Goal: Communication & Community: Answer question/provide support

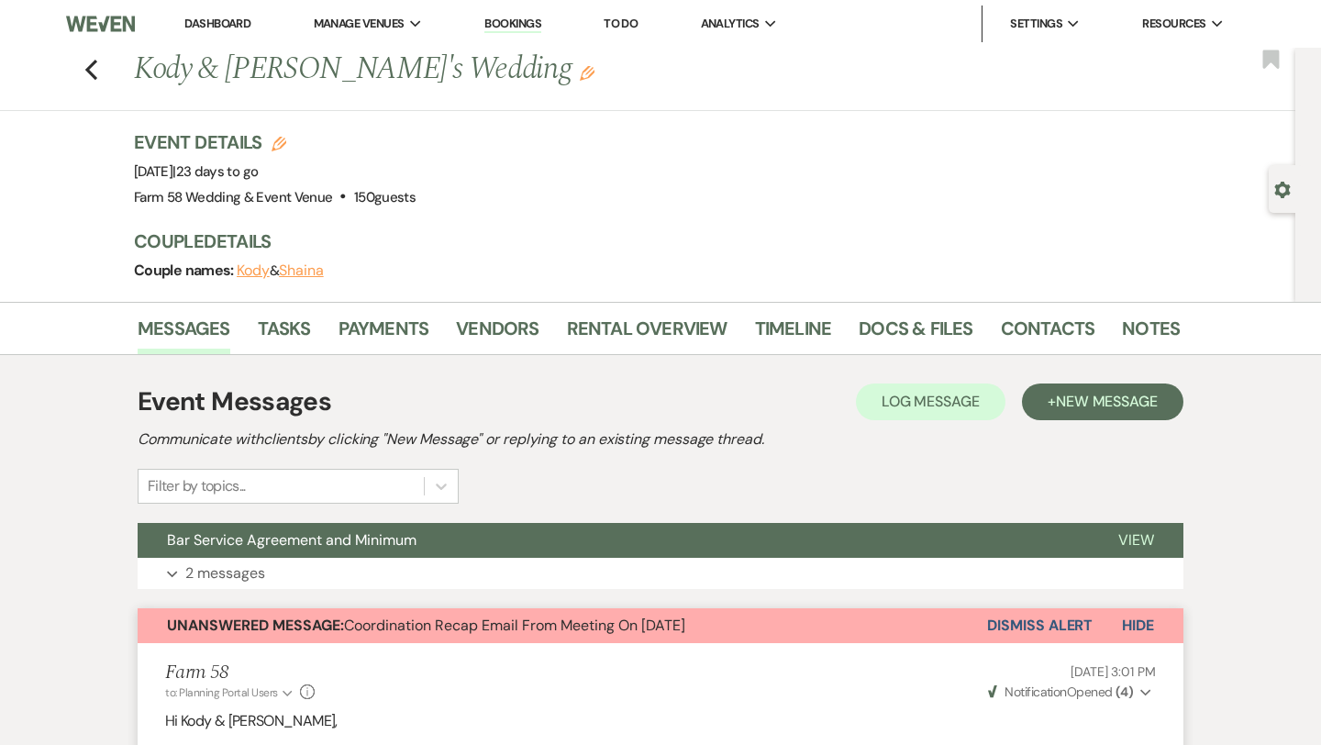
click at [290, 272] on button "Shaina" at bounding box center [301, 270] width 45 height 15
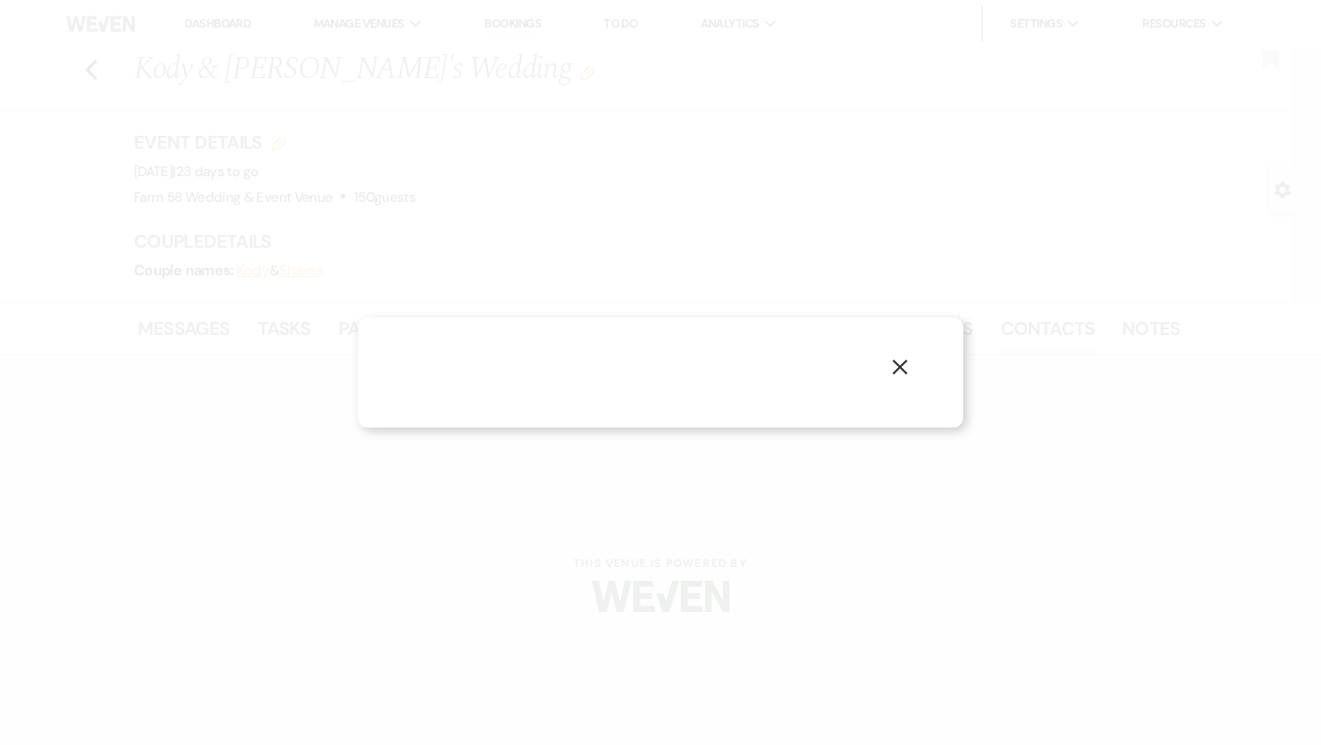
select select "1"
select select "text"
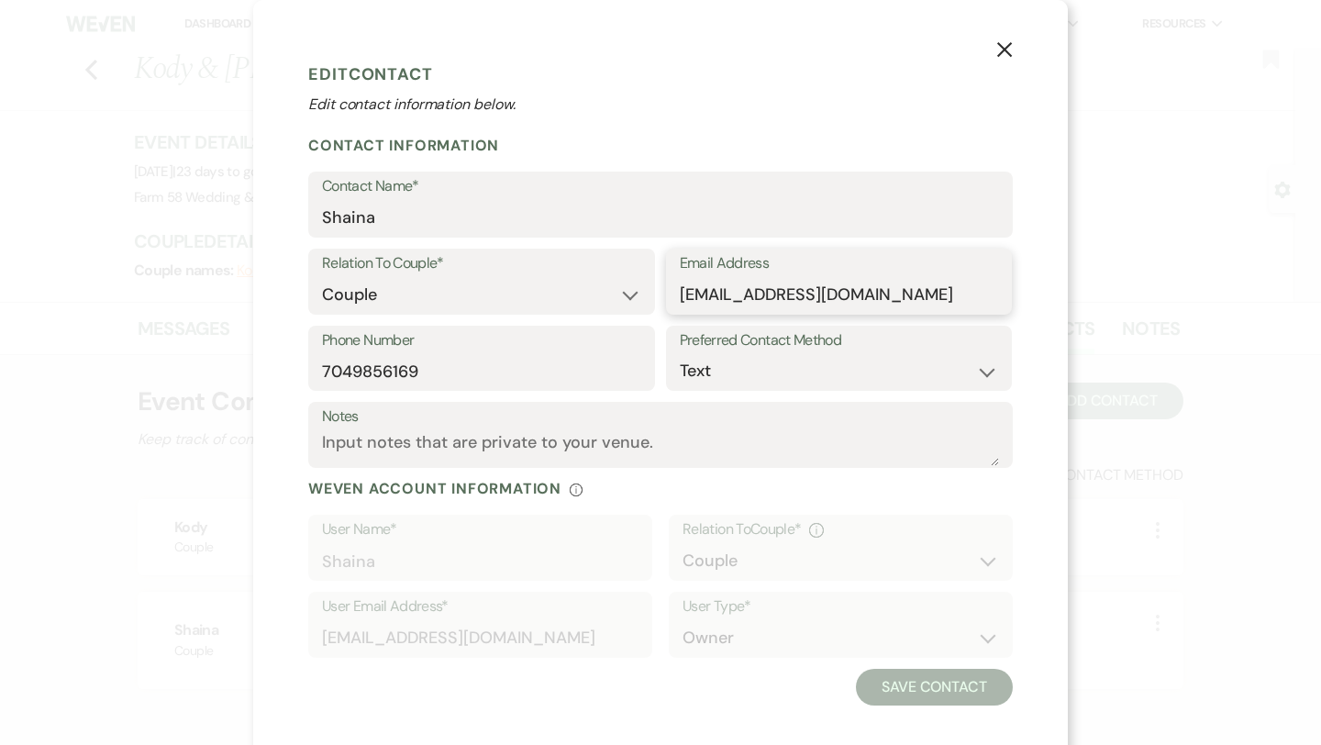
click at [876, 296] on input "[EMAIL_ADDRESS][DOMAIN_NAME]" at bounding box center [839, 295] width 319 height 36
drag, startPoint x: 886, startPoint y: 296, endPoint x: 681, endPoint y: 292, distance: 205.6
click at [681, 292] on input "[EMAIL_ADDRESS][DOMAIN_NAME]" at bounding box center [839, 295] width 319 height 36
click at [1001, 64] on button "X" at bounding box center [1005, 49] width 28 height 32
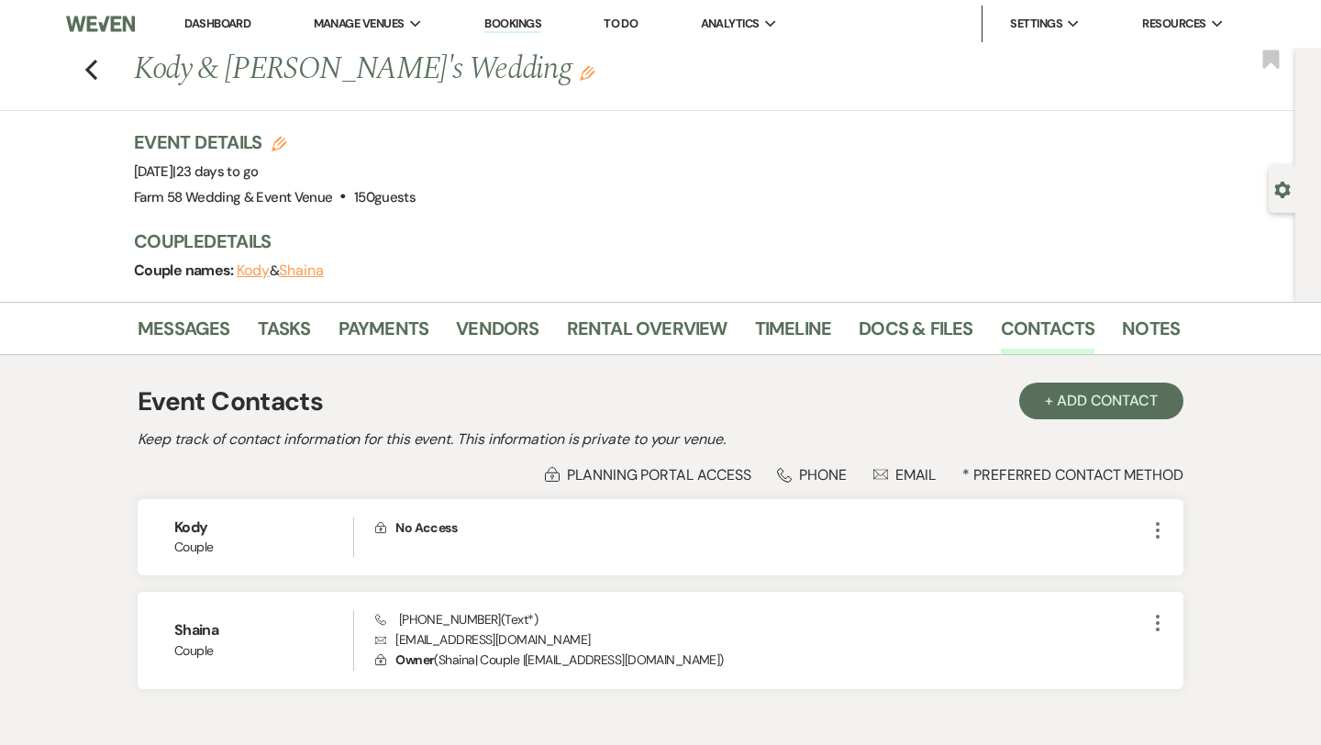
scroll to position [106, 0]
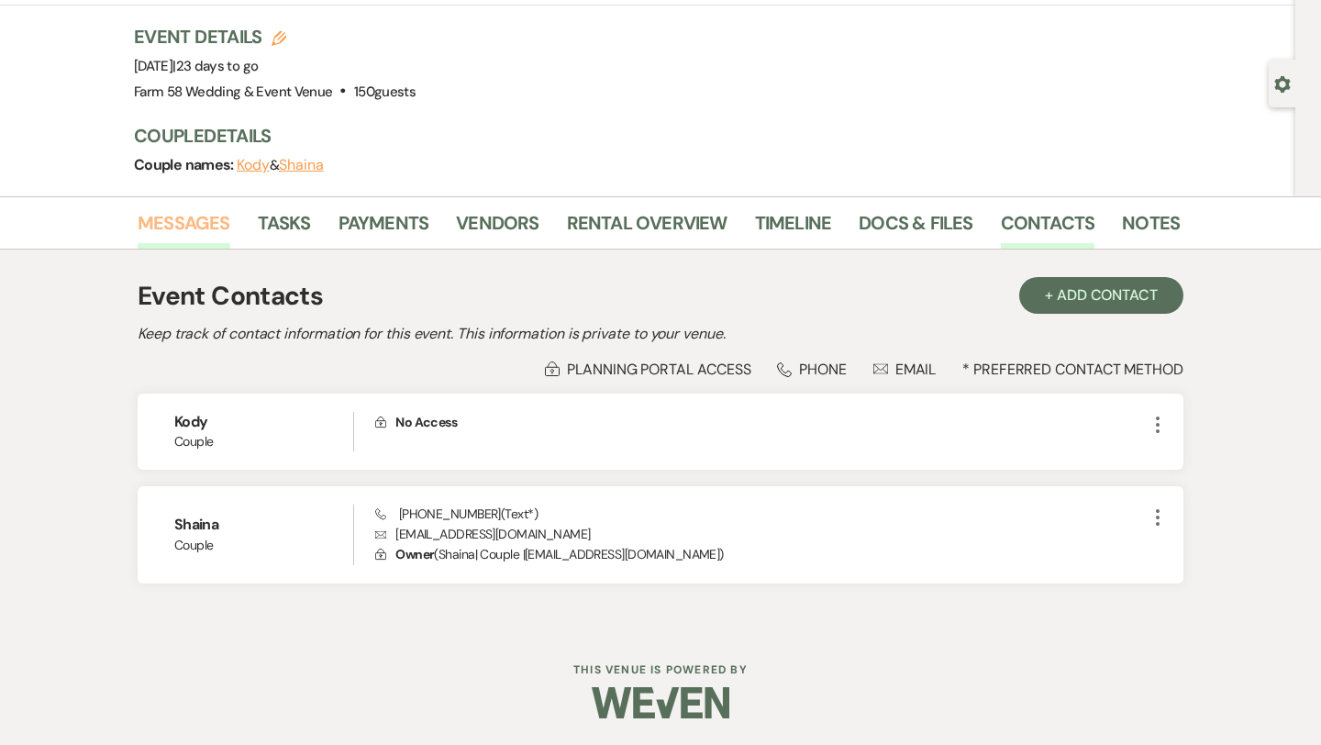
click at [224, 219] on link "Messages" at bounding box center [184, 228] width 93 height 40
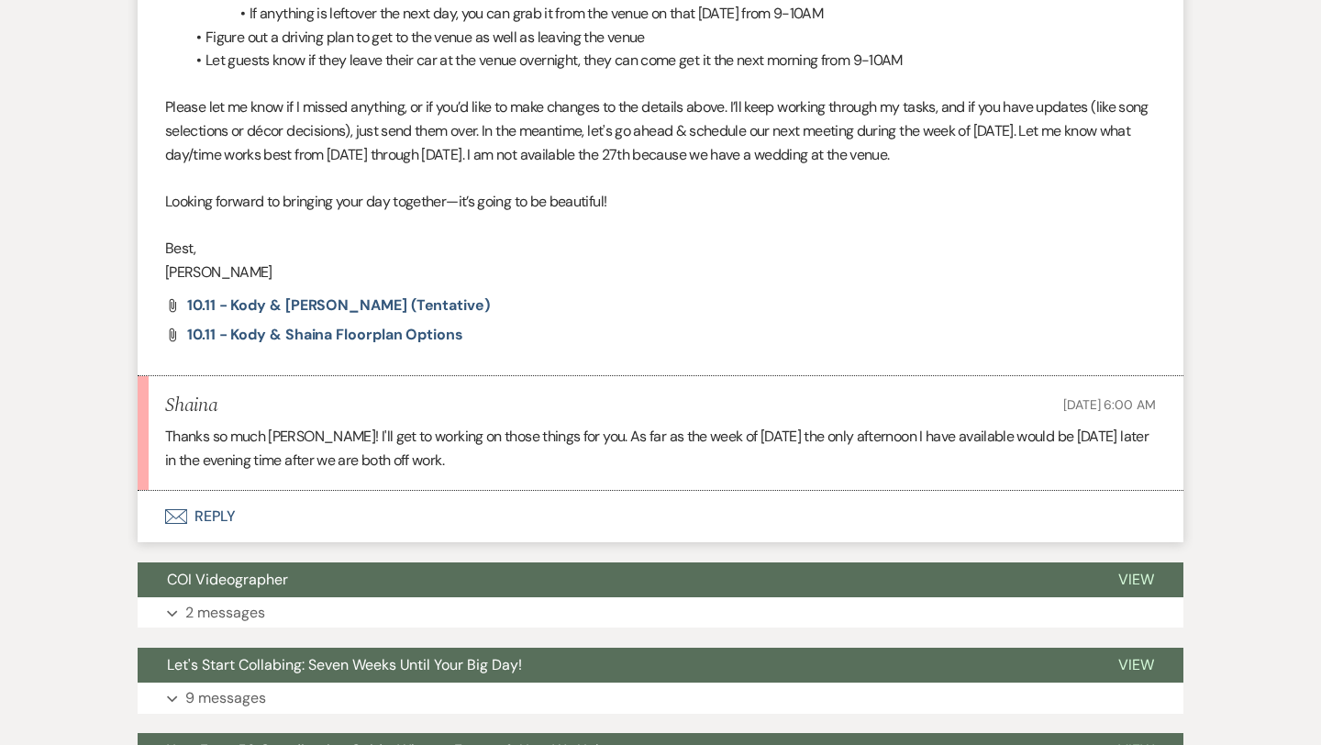
scroll to position [2537, 0]
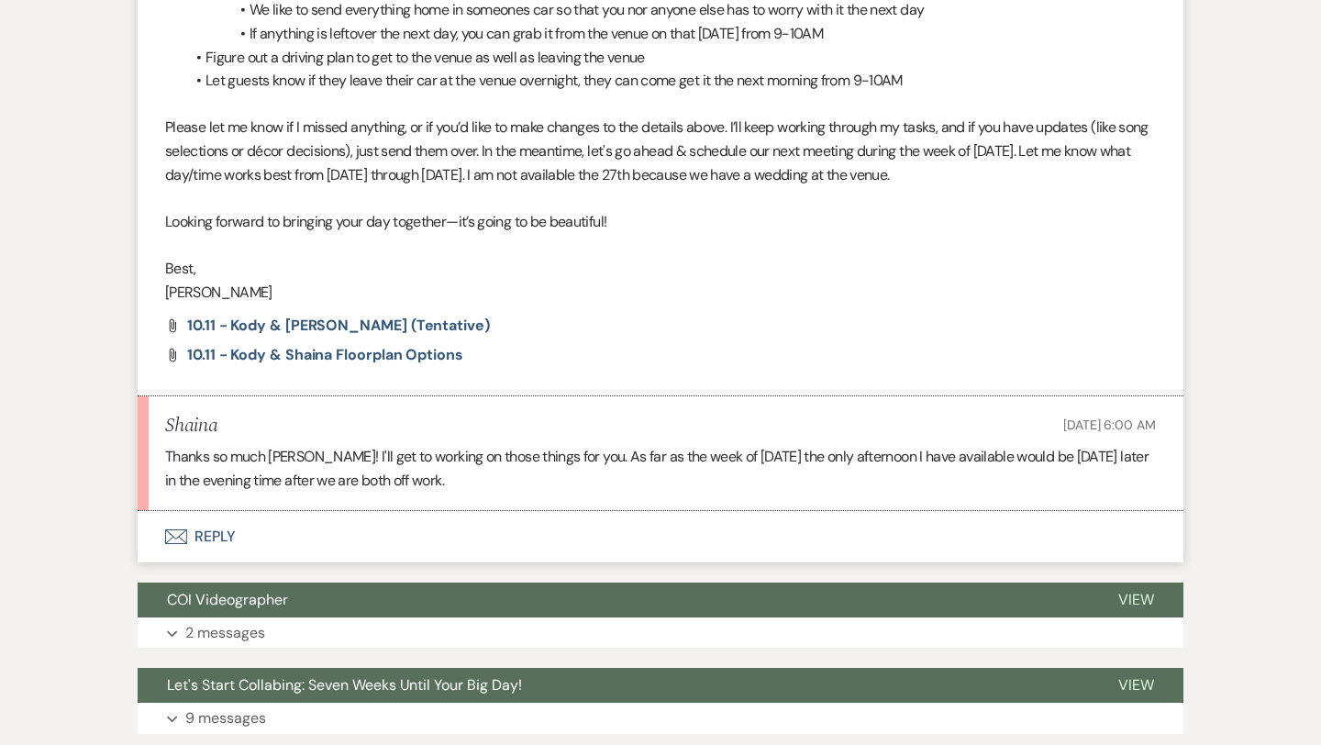
click at [206, 539] on button "Envelope Reply" at bounding box center [661, 536] width 1046 height 51
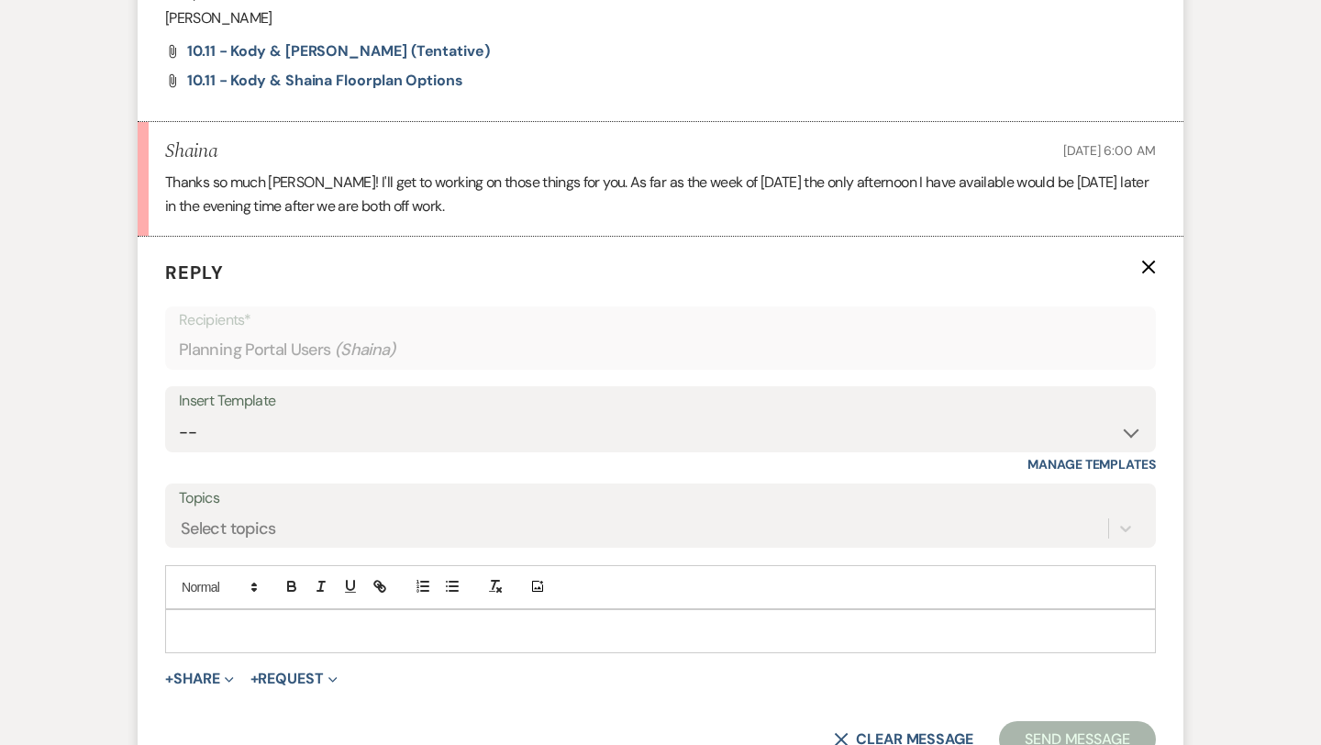
scroll to position [2865, 0]
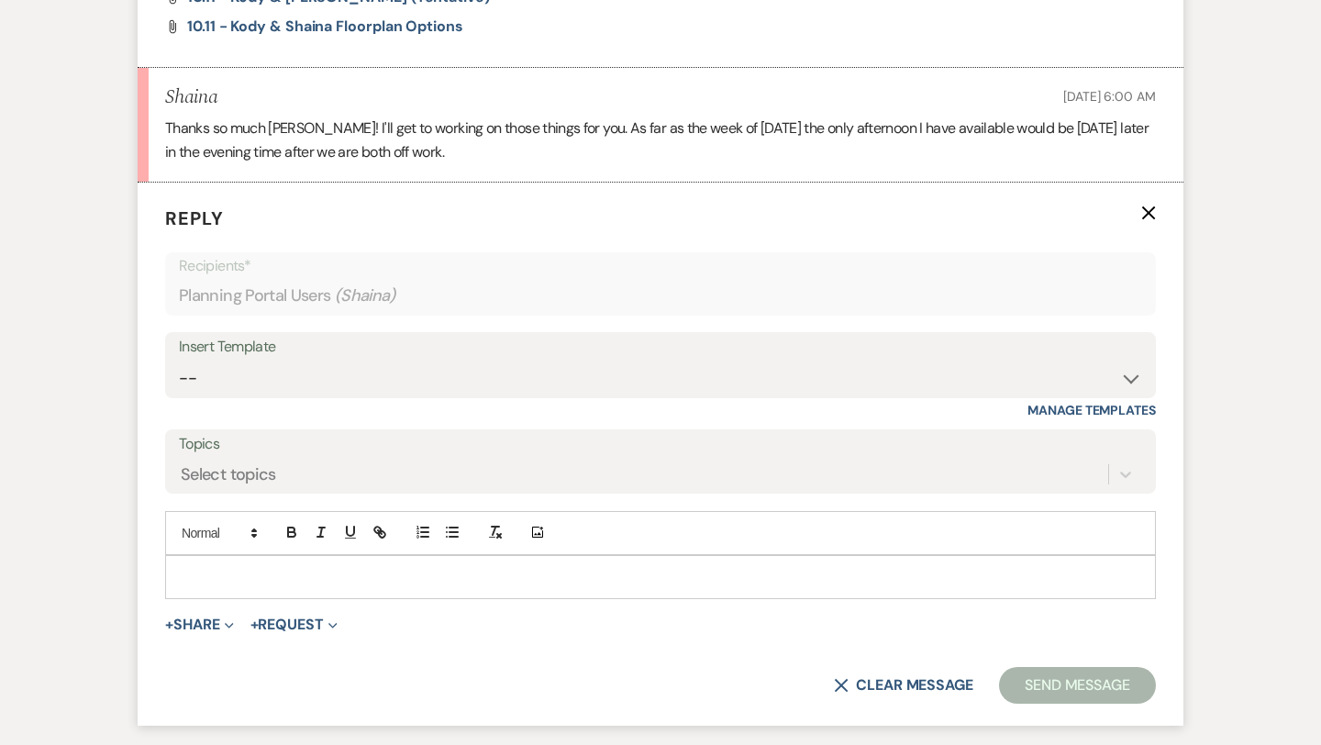
click at [252, 568] on p at bounding box center [660, 577] width 961 height 20
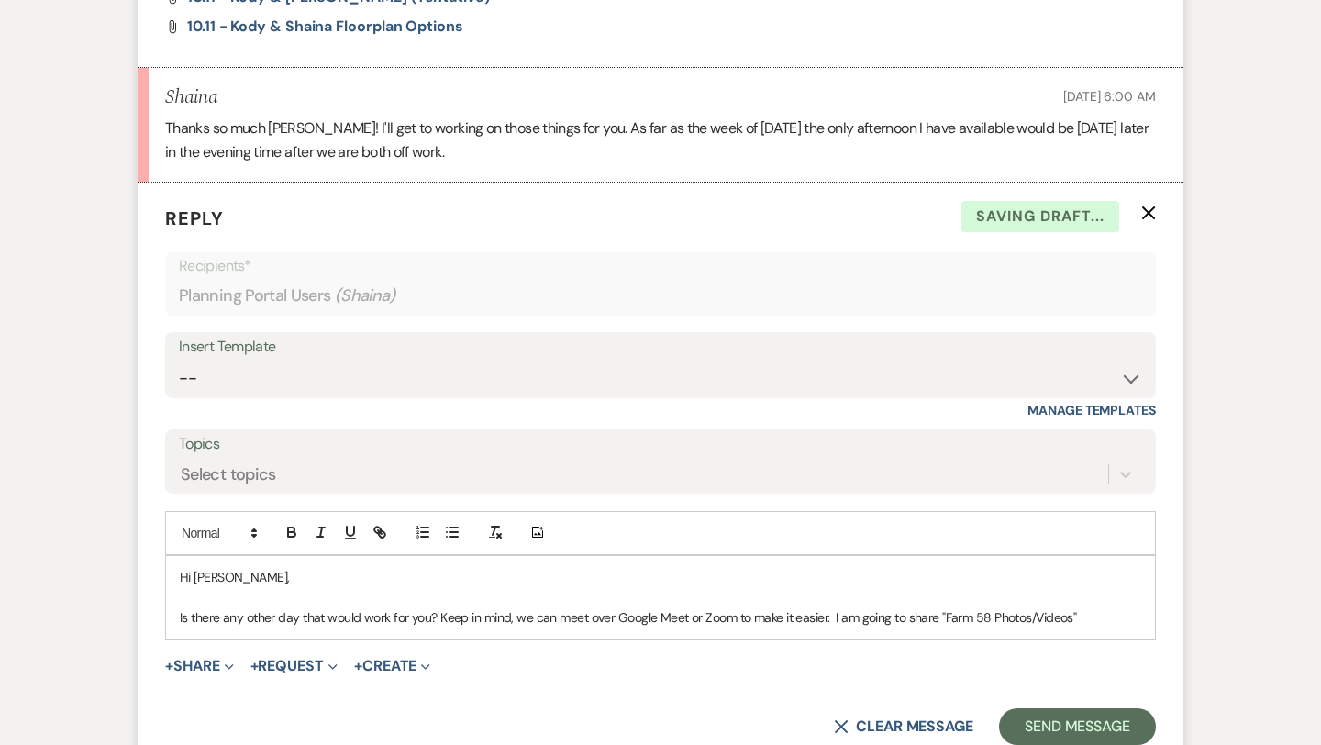
click at [939, 620] on p "Is there any other day that would work for you? Keep in mind, we can meet over …" at bounding box center [660, 617] width 961 height 20
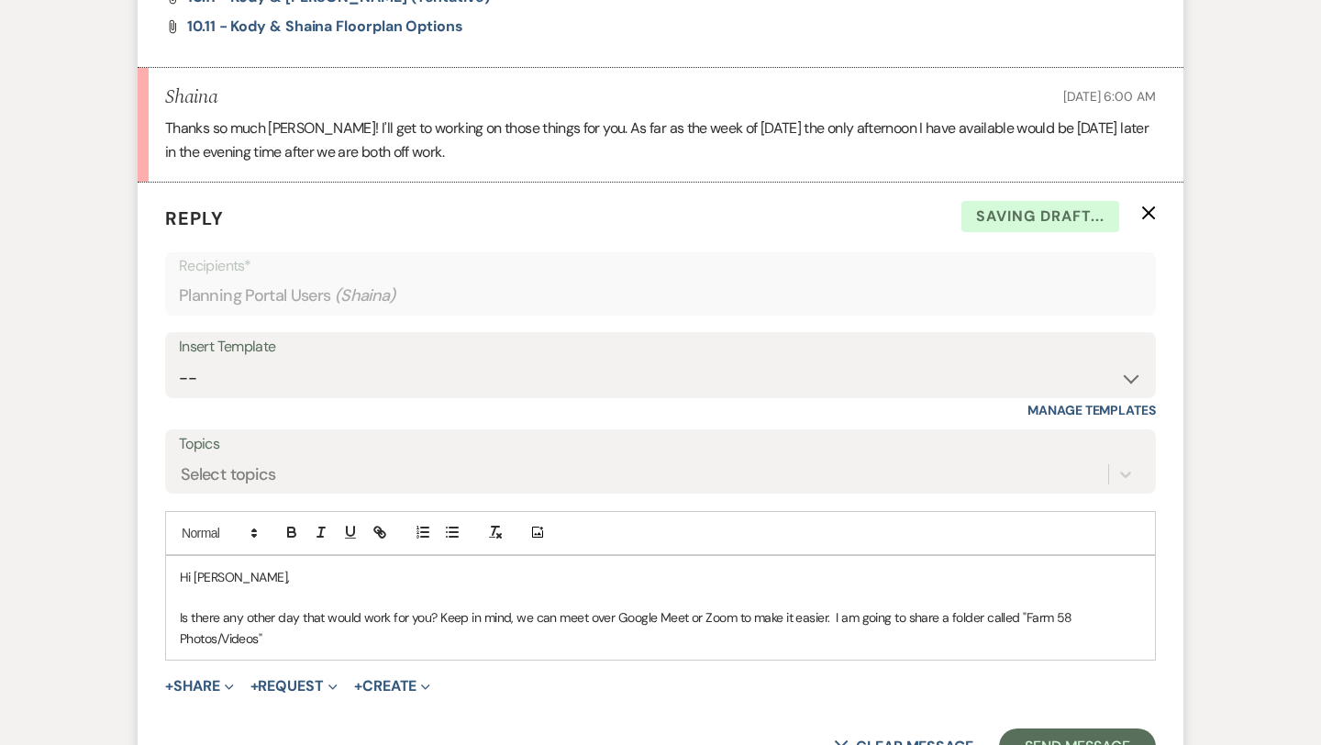
click at [847, 630] on p "Is there any other day that would work for you? Keep in mind, we can meet over …" at bounding box center [660, 627] width 961 height 41
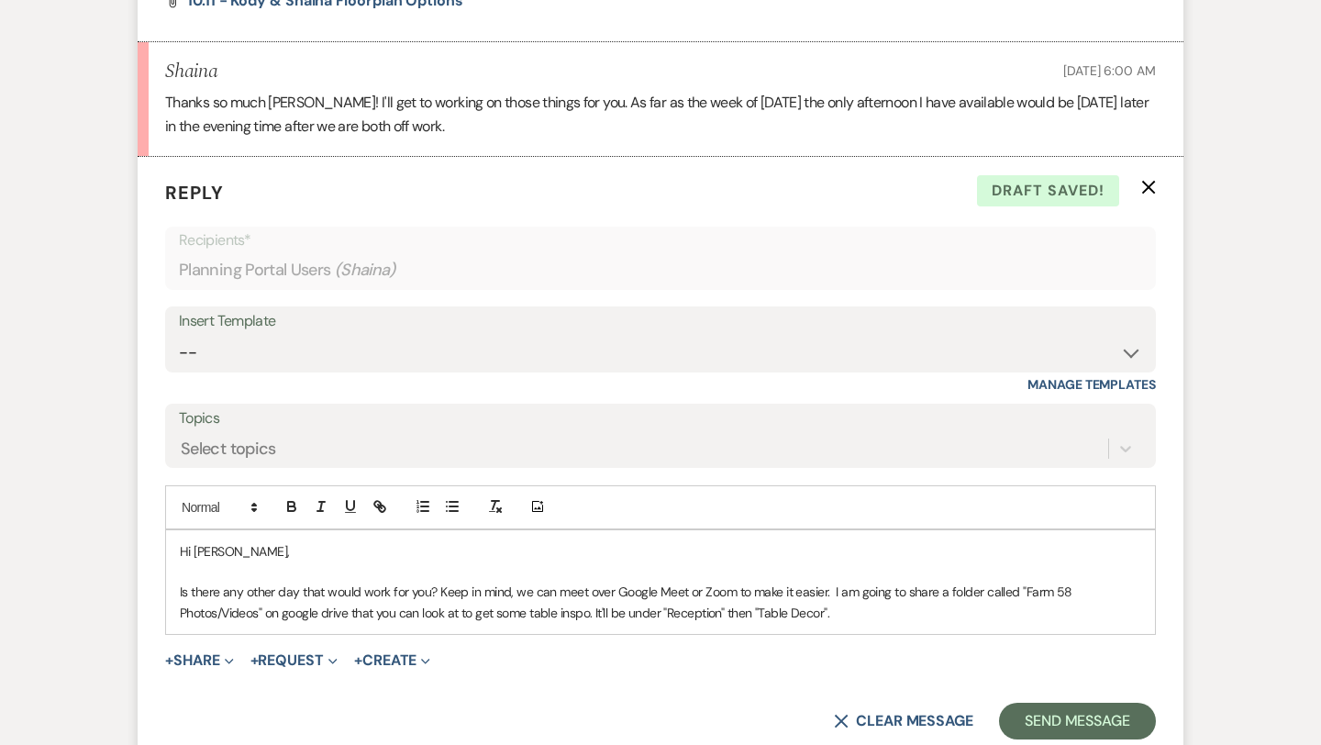
click at [834, 597] on p "Is there any other day that would work for you? Keep in mind, we can meet over …" at bounding box center [660, 602] width 961 height 41
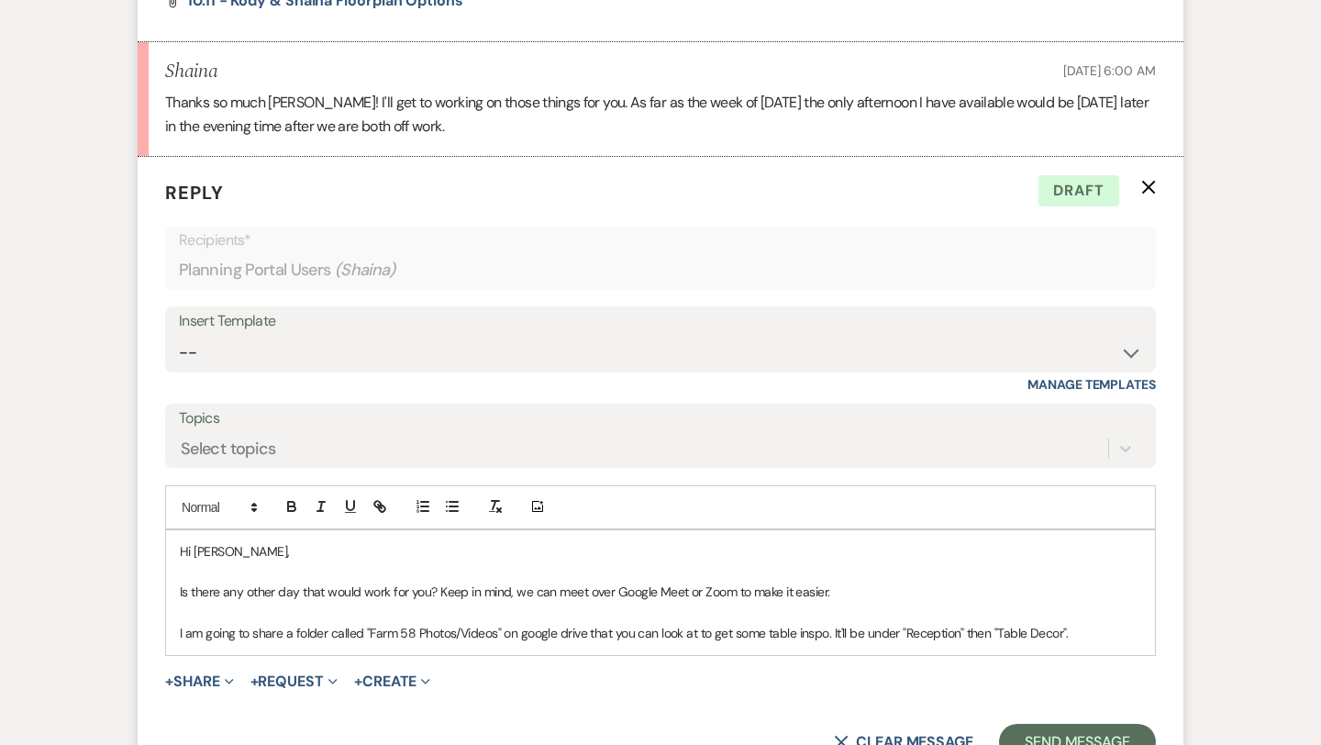
click at [818, 637] on p "I am going to share a folder called "Farm 58 Photos/Videos" on google drive tha…" at bounding box center [660, 633] width 961 height 20
click at [1088, 630] on p "I am going to share a folder called "Farm 58 Photos/Videos" on google drive tha…" at bounding box center [660, 633] width 961 height 20
click at [795, 635] on p "I am going to share a folder called "Farm 58 Photos/Videos" on google drive tha…" at bounding box center [660, 633] width 961 height 20
click at [1071, 639] on p "I am going to share a folder called "Farm 58 Photos/Videos" on google drive tha…" at bounding box center [660, 633] width 961 height 20
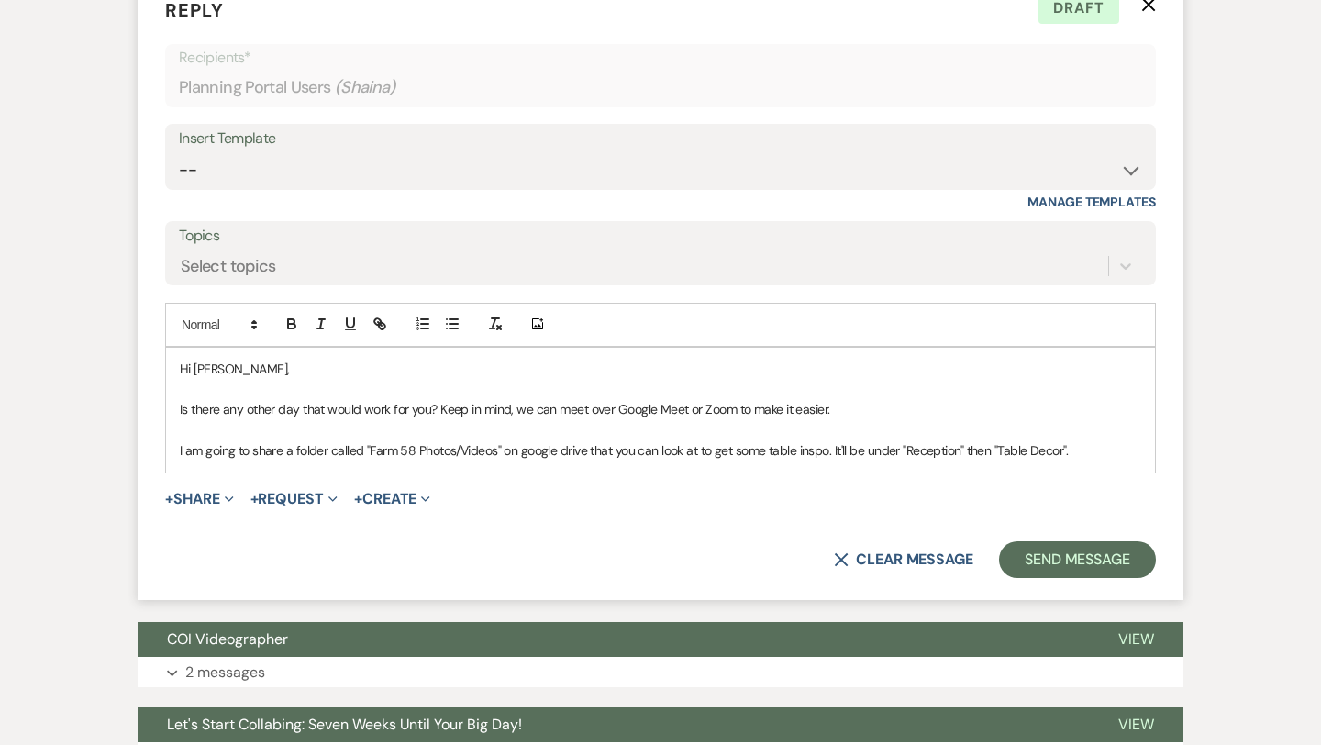
scroll to position [3087, 0]
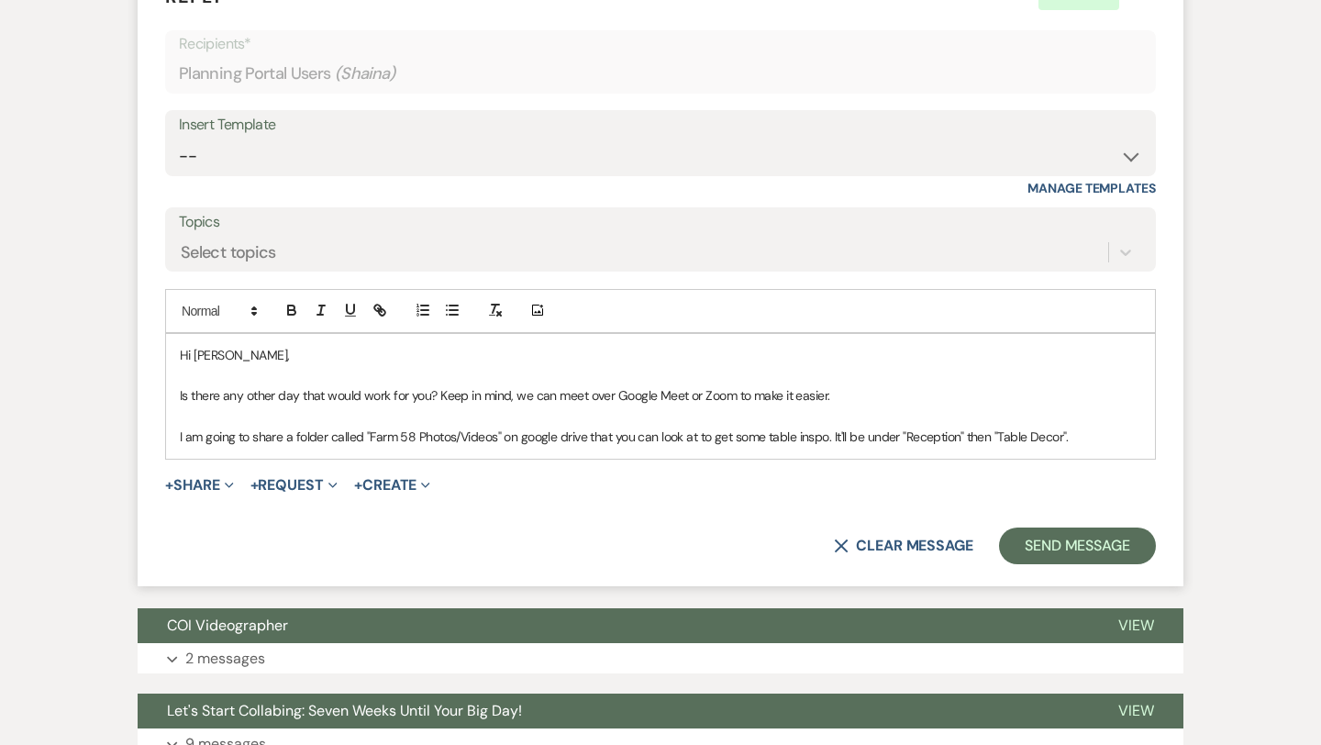
click at [300, 399] on p "Is there any other day that would work for you? Keep in mind, we can meet over …" at bounding box center [660, 395] width 961 height 20
drag, startPoint x: 349, startPoint y: 396, endPoint x: 303, endPoint y: 396, distance: 45.9
click at [303, 396] on p "Is there any other day between [DATE] ([DATE]) that would work for you? Keep in…" at bounding box center [660, 395] width 961 height 20
click at [509, 405] on p "Is there any other day starting [DATE] ([DATE]) that would work for you? Keep i…" at bounding box center [660, 395] width 961 height 20
click at [421, 427] on p at bounding box center [660, 416] width 961 height 20
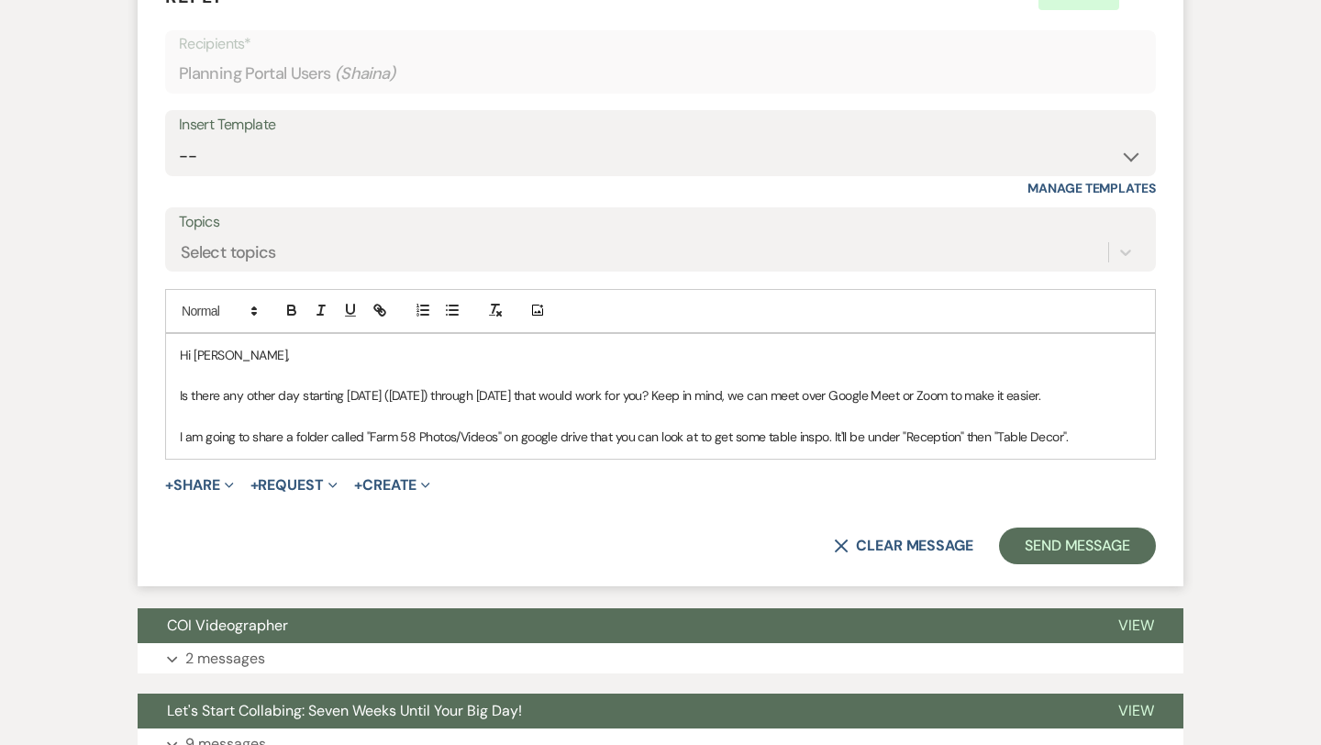
click at [388, 406] on p "Is there any other day starting [DATE] ([DATE]) through [DATE] that would work …" at bounding box center [660, 395] width 961 height 20
click at [405, 399] on p "Is there any other day starting [DATE] ([DATE]) through [DATE] that would work …" at bounding box center [660, 395] width 961 height 20
drag, startPoint x: 477, startPoint y: 399, endPoint x: 467, endPoint y: 399, distance: 10.1
click at [467, 399] on p "Is there any other day starting [DATE], [DATE]) through [DATE] that would work …" at bounding box center [660, 395] width 961 height 20
click at [456, 399] on p "Is there any other day starting [DATE], [DATE]) through [DATE] that would work …" at bounding box center [660, 395] width 961 height 20
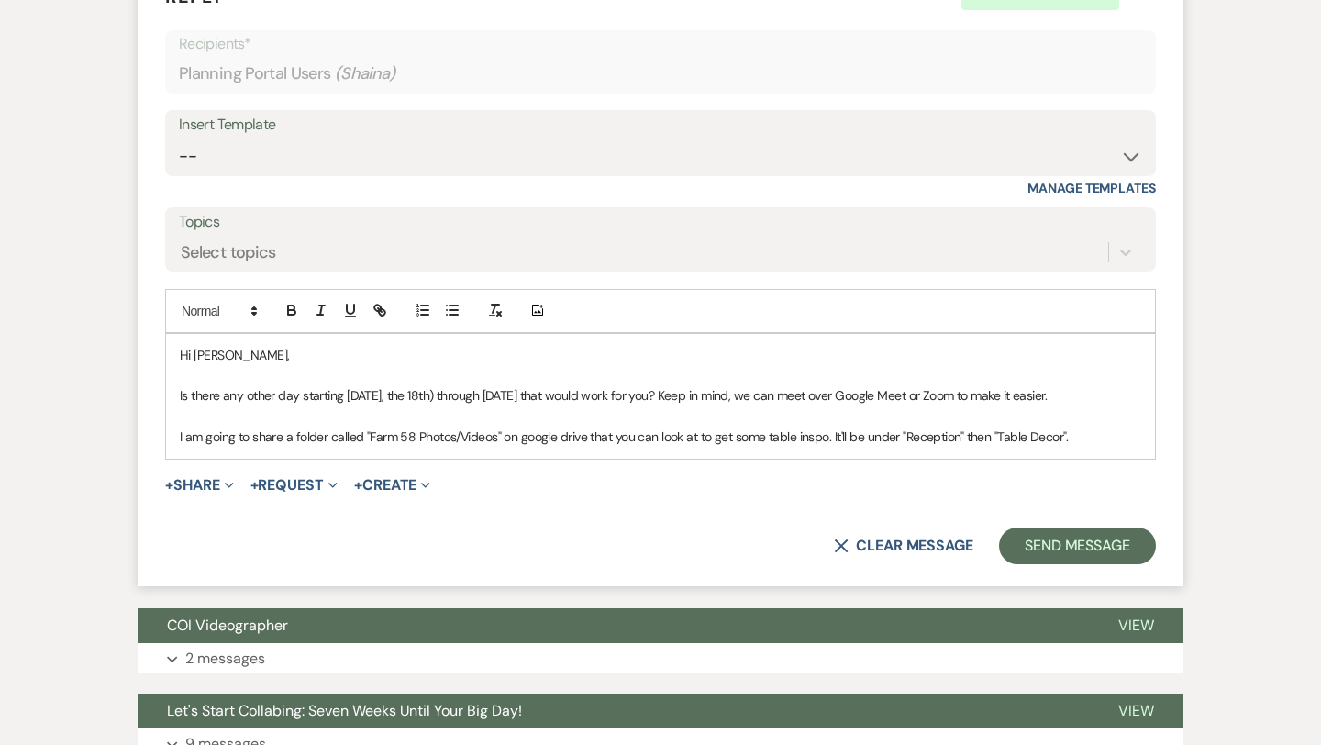
click at [450, 397] on p "Is there any other day starting [DATE], the 18th) through [DATE] that would wor…" at bounding box center [660, 395] width 961 height 20
click at [177, 401] on div "Hi [PERSON_NAME], Is there any other day starting [DATE], the 18th through [DAT…" at bounding box center [660, 396] width 989 height 125
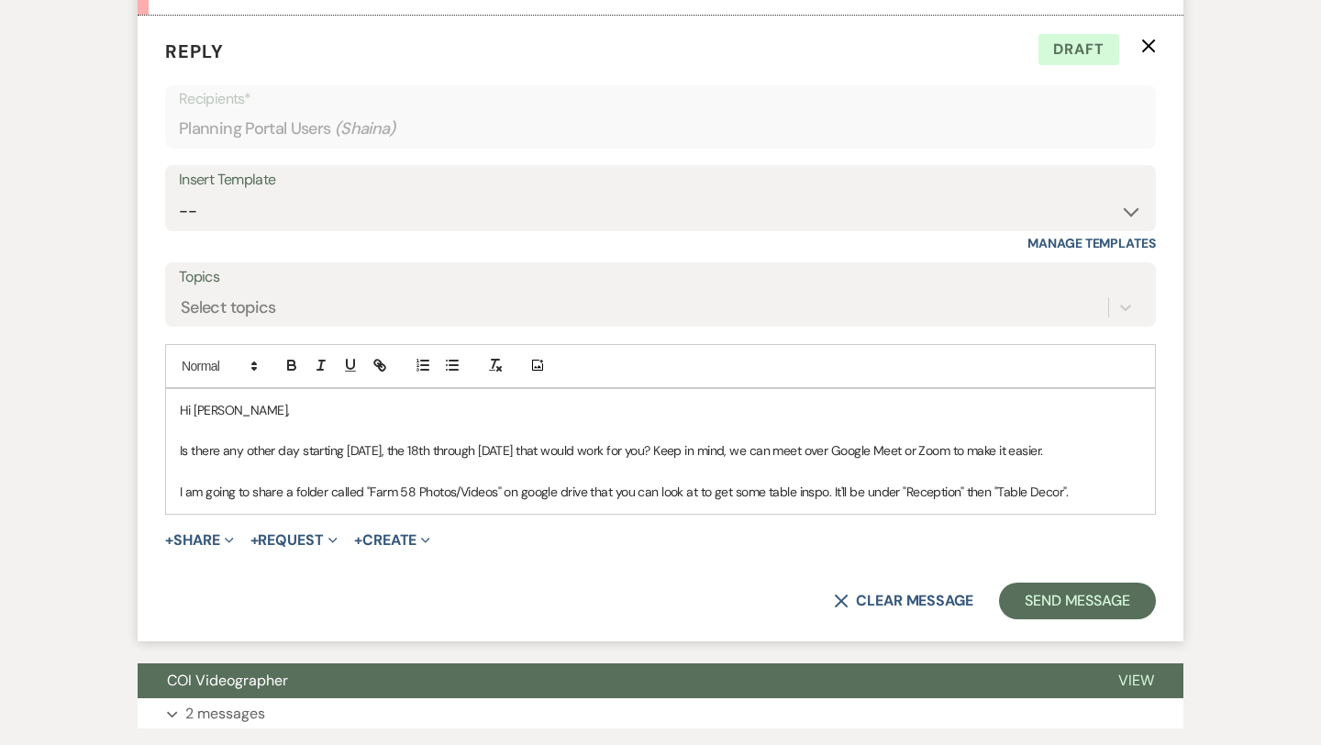
scroll to position [3033, 0]
click at [1139, 453] on p "Is there any other day starting [DATE], the 18th through [DATE] that would work…" at bounding box center [660, 449] width 961 height 20
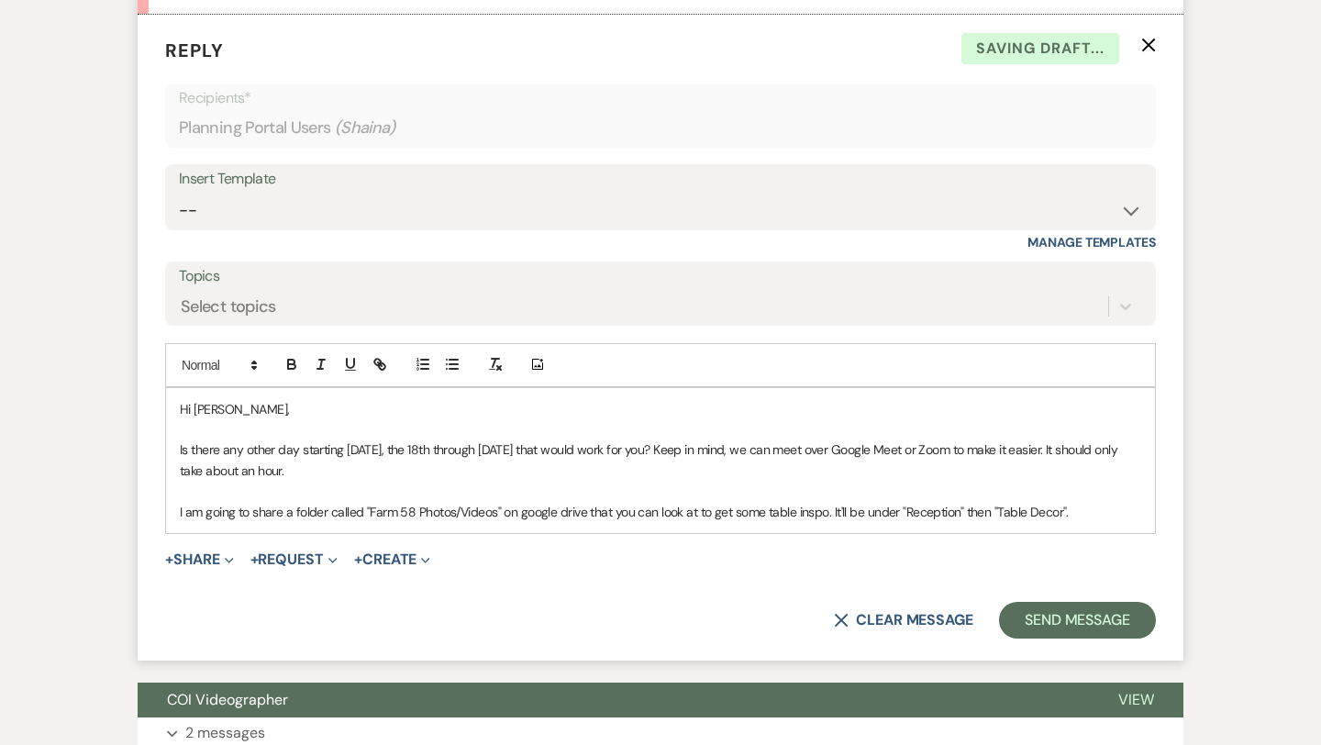
click at [1091, 520] on p "I am going to share a folder called "Farm 58 Photos/Videos" on google drive tha…" at bounding box center [660, 512] width 961 height 20
click at [1072, 621] on button "Send Message" at bounding box center [1077, 620] width 157 height 37
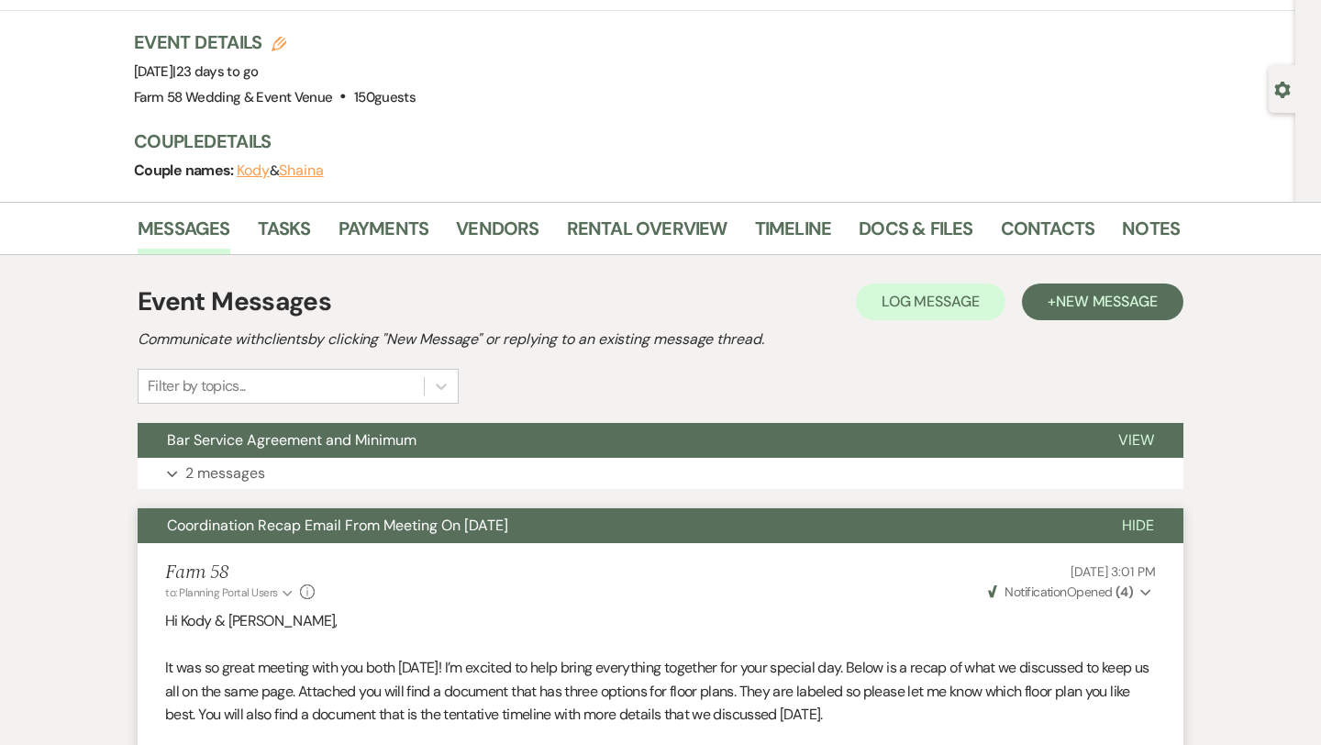
scroll to position [24, 0]
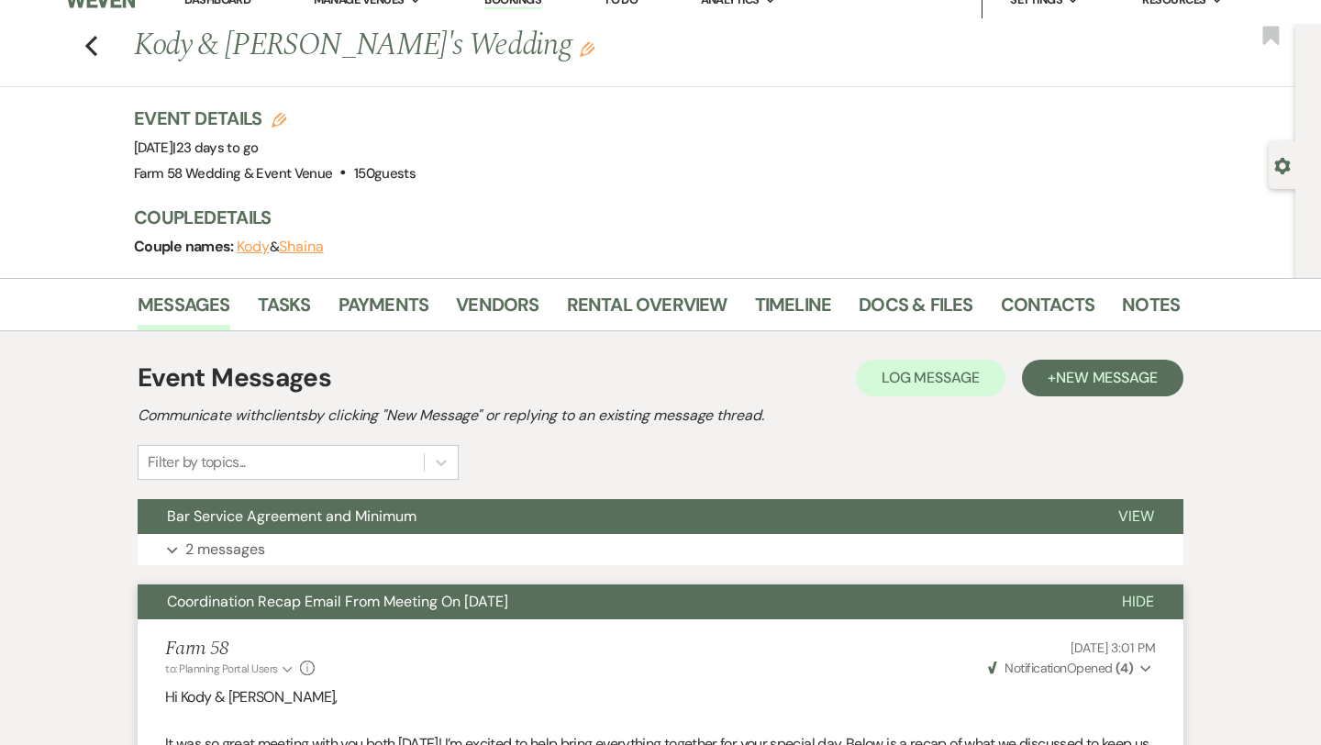
click at [312, 249] on button "Shaina" at bounding box center [301, 246] width 45 height 15
select select "1"
select select "text"
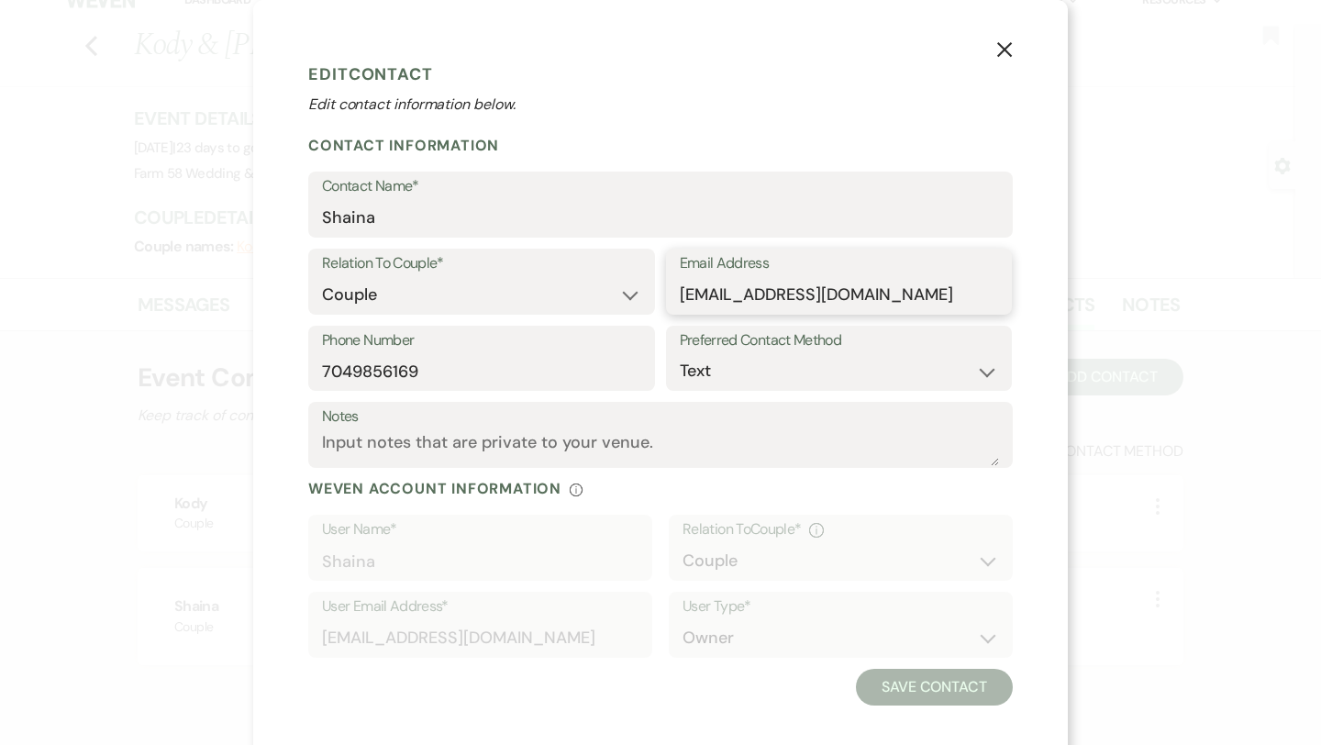
click at [886, 292] on input "[EMAIL_ADDRESS][DOMAIN_NAME]" at bounding box center [839, 295] width 319 height 36
drag, startPoint x: 903, startPoint y: 296, endPoint x: 680, endPoint y: 295, distance: 222.9
click at [680, 295] on input "[EMAIL_ADDRESS][DOMAIN_NAME]" at bounding box center [839, 295] width 319 height 36
click at [996, 70] on h1 "Edit Contact" at bounding box center [660, 75] width 705 height 28
click at [997, 62] on button "X" at bounding box center [1005, 49] width 28 height 32
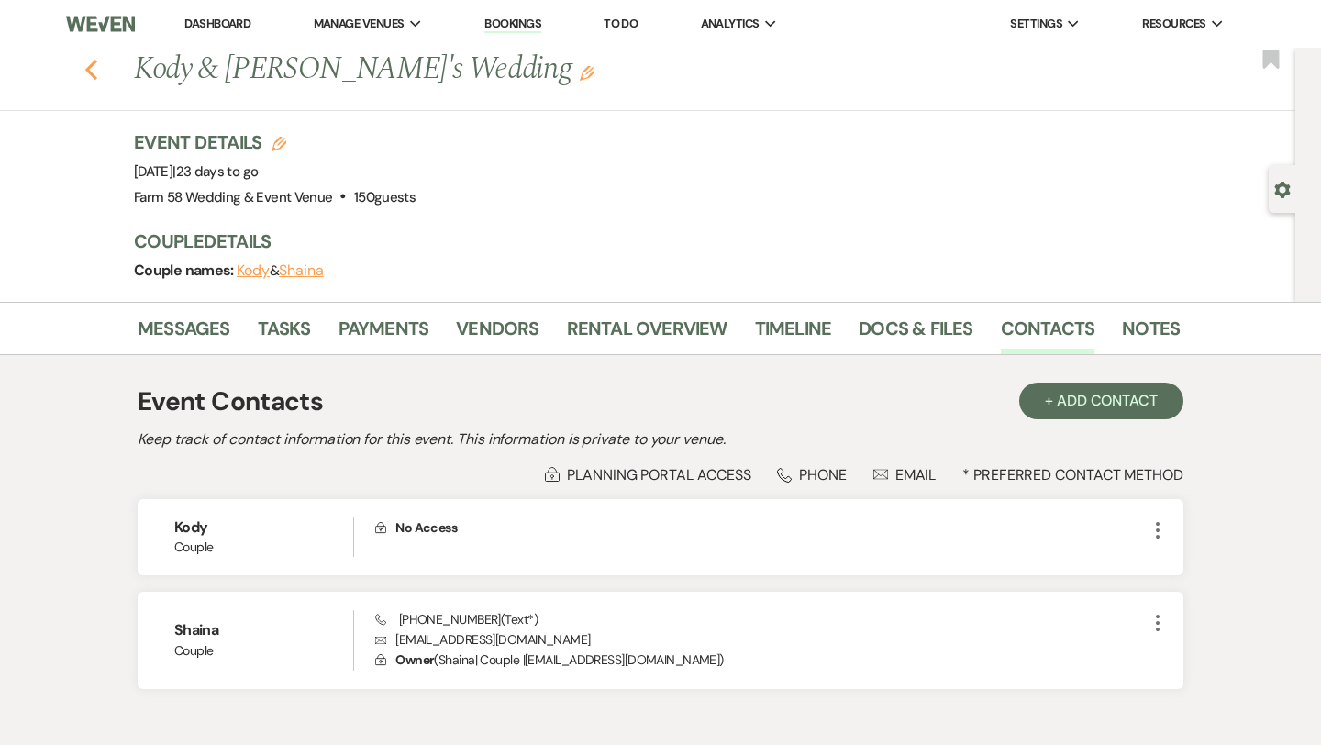
click at [90, 67] on use "button" at bounding box center [91, 70] width 12 height 20
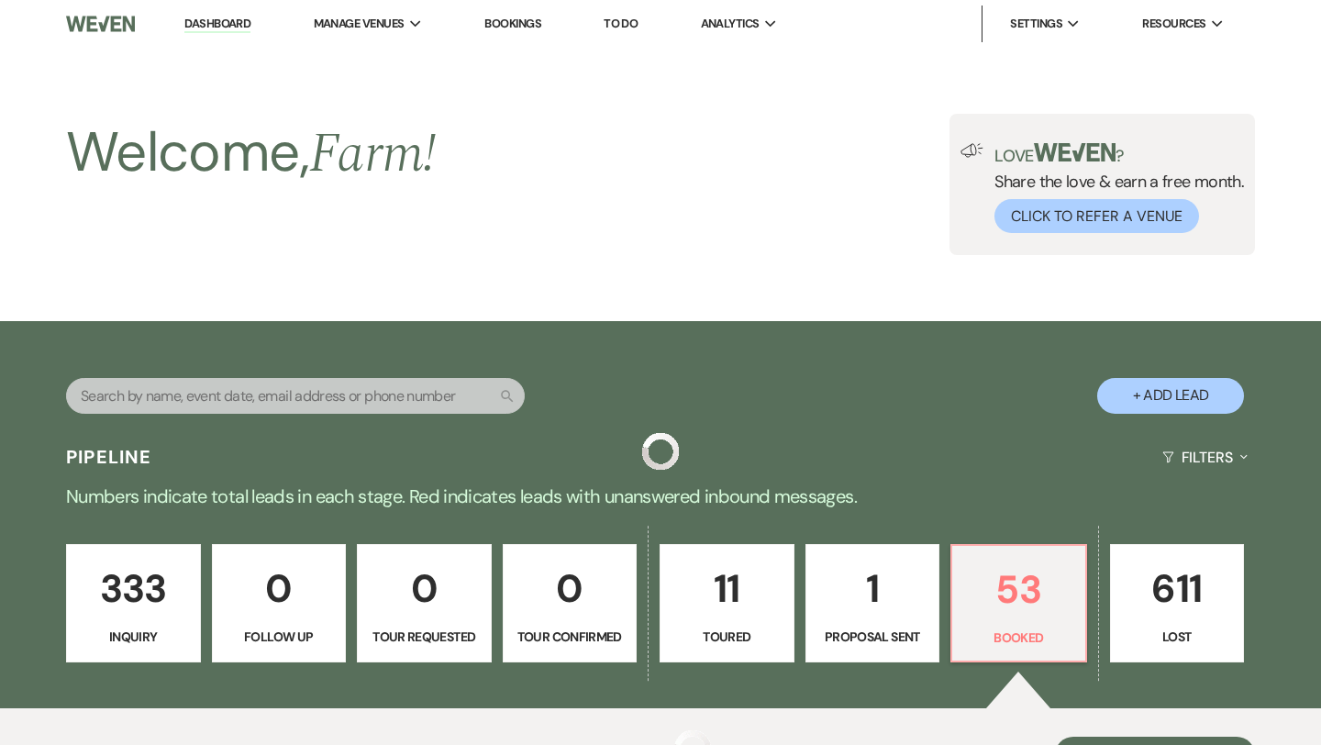
scroll to position [392, 0]
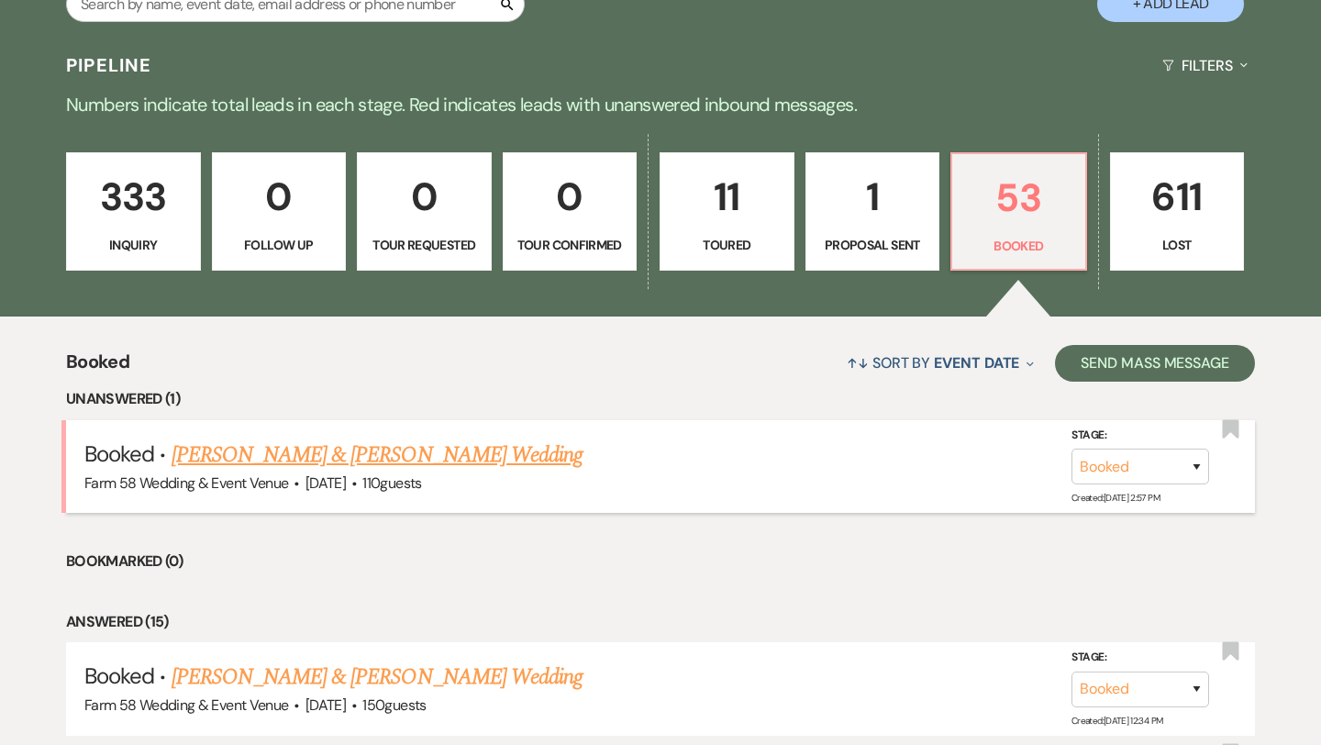
click at [432, 448] on link "[PERSON_NAME] & [PERSON_NAME] Wedding" at bounding box center [377, 455] width 411 height 33
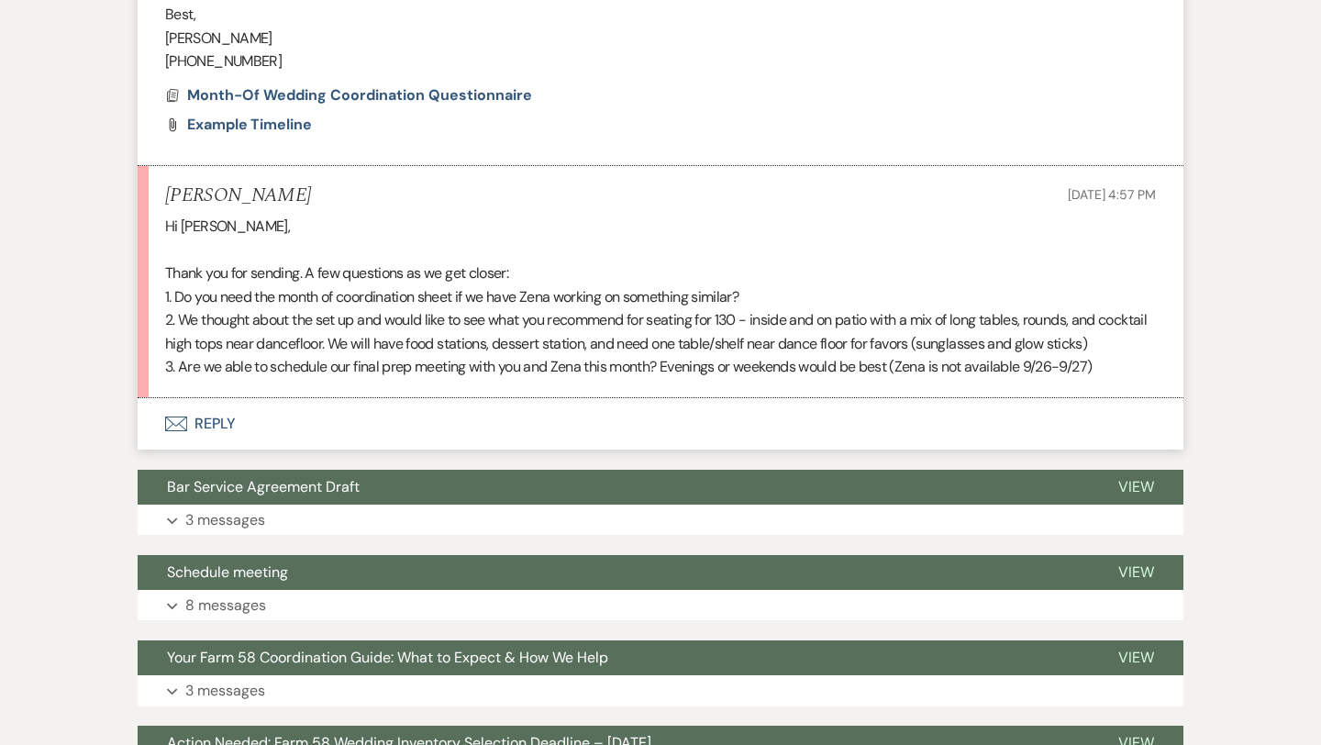
scroll to position [1069, 0]
click at [215, 411] on button "Envelope Reply" at bounding box center [661, 423] width 1046 height 51
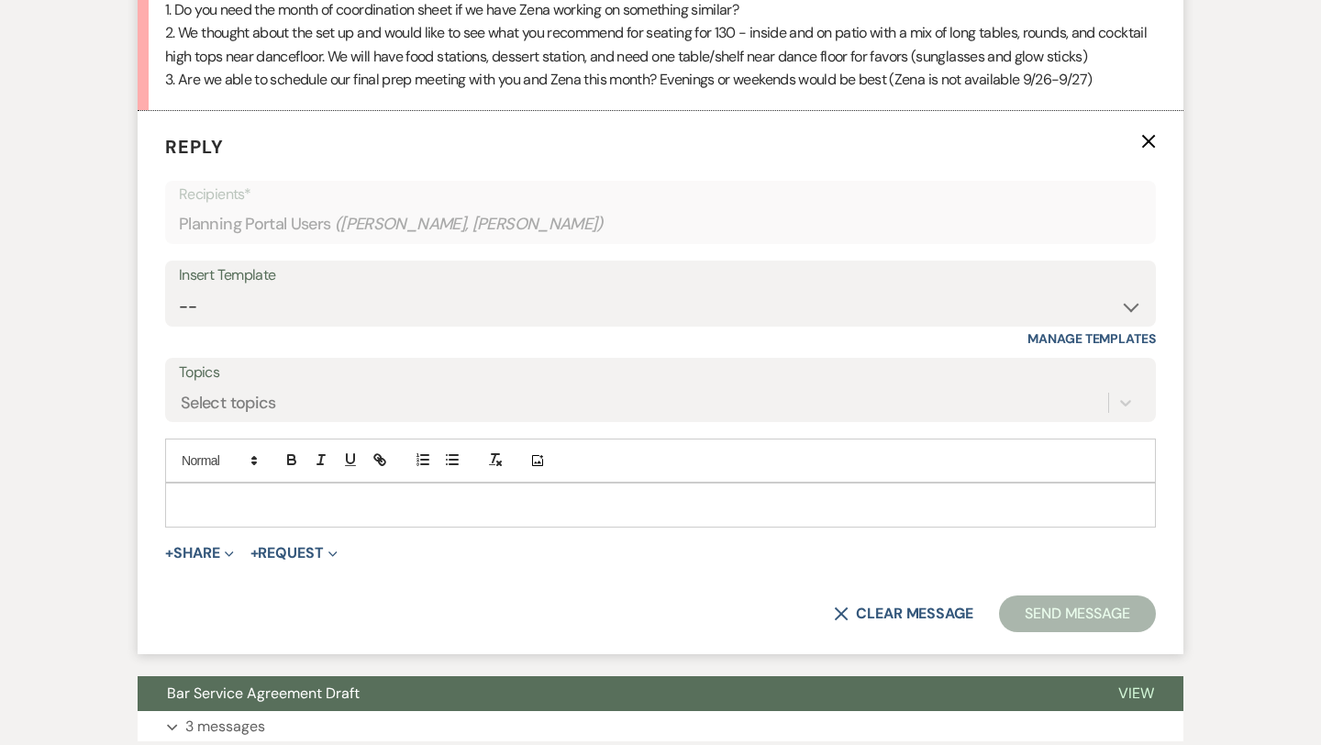
scroll to position [1366, 0]
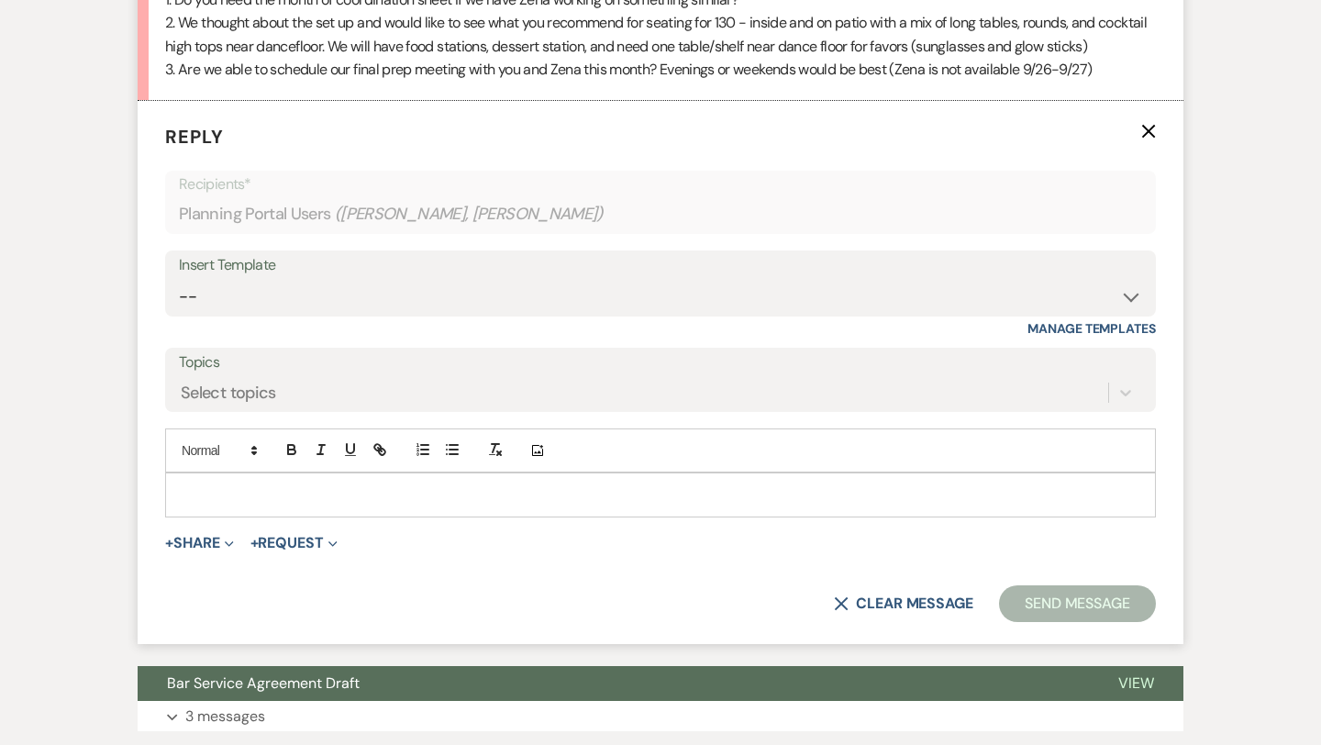
click at [261, 483] on div at bounding box center [660, 494] width 989 height 42
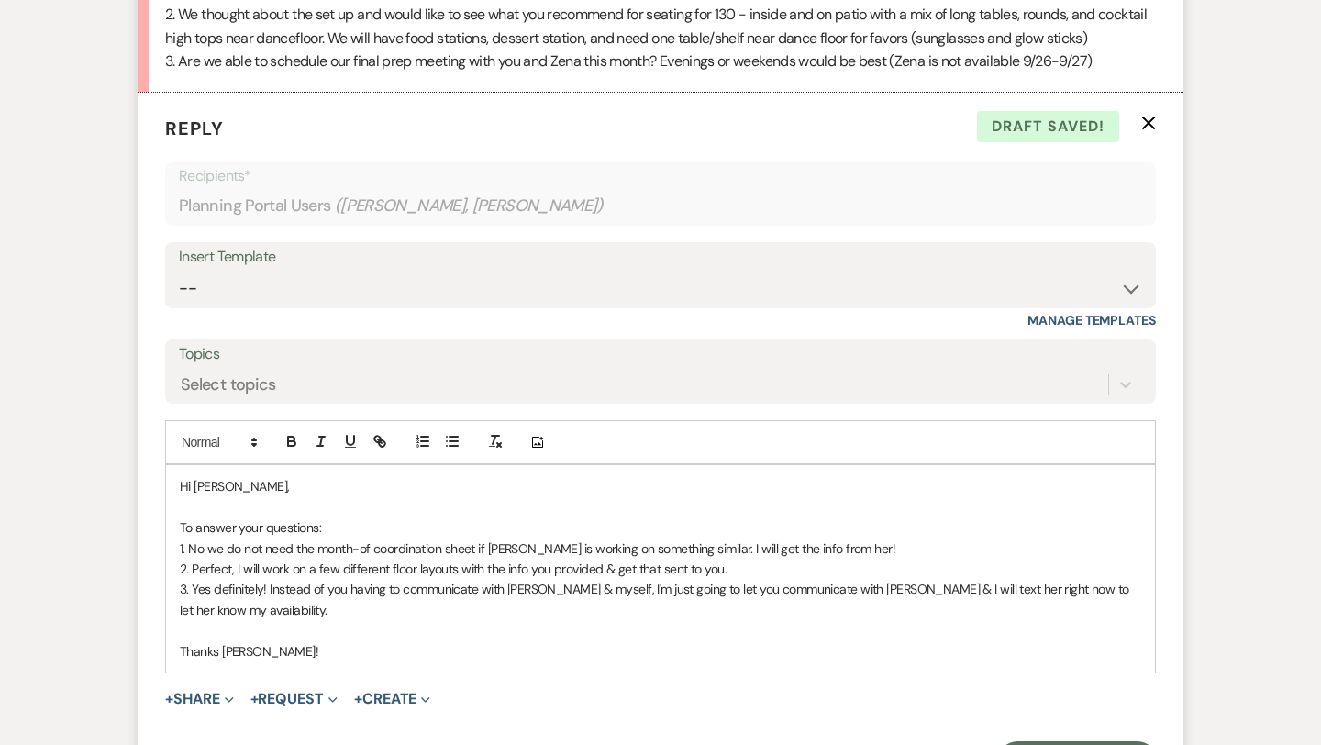
scroll to position [1417, 0]
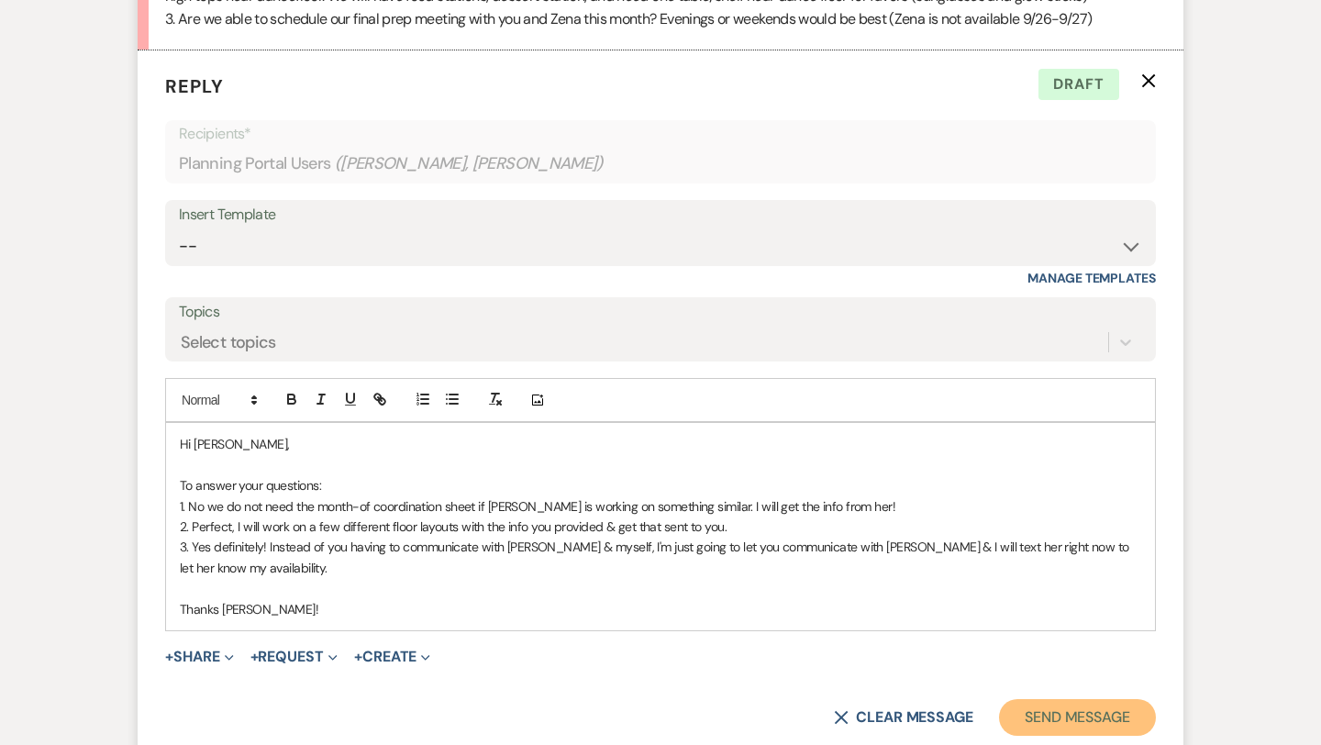
click at [1080, 714] on button "Send Message" at bounding box center [1077, 717] width 157 height 37
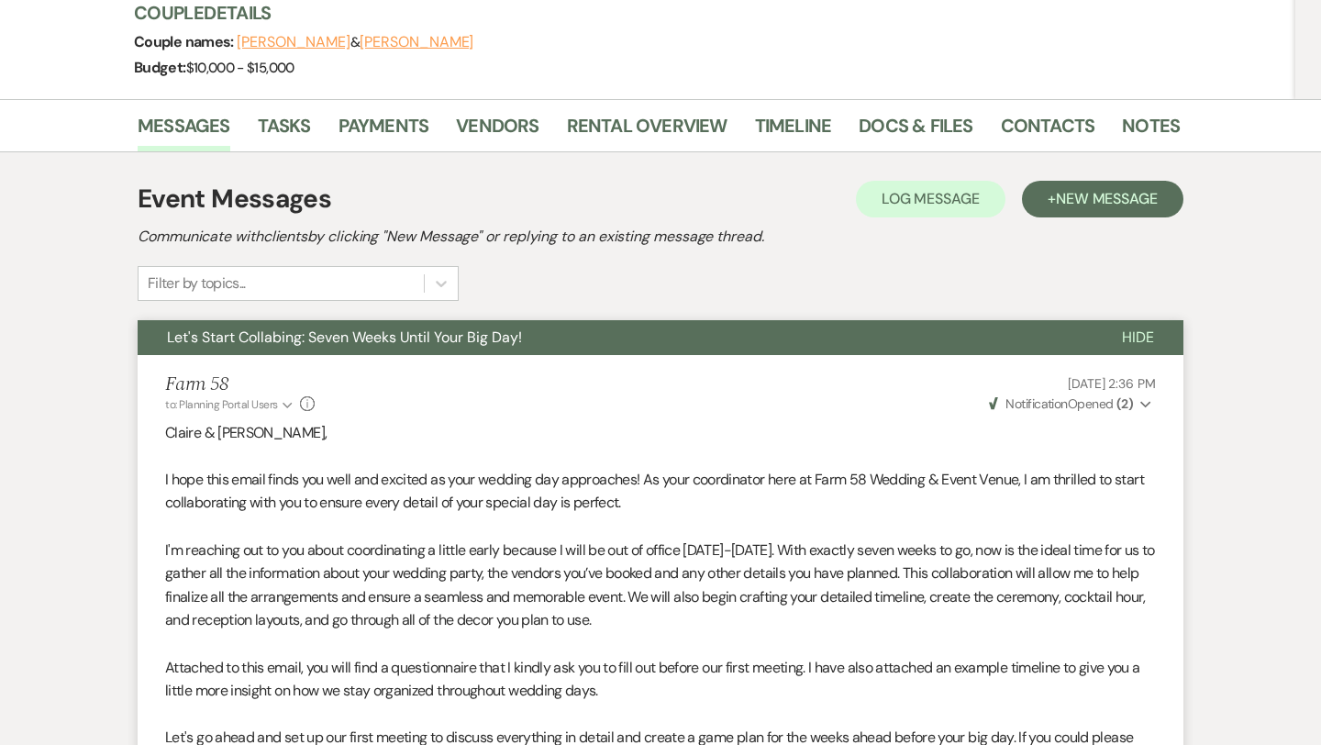
scroll to position [0, 0]
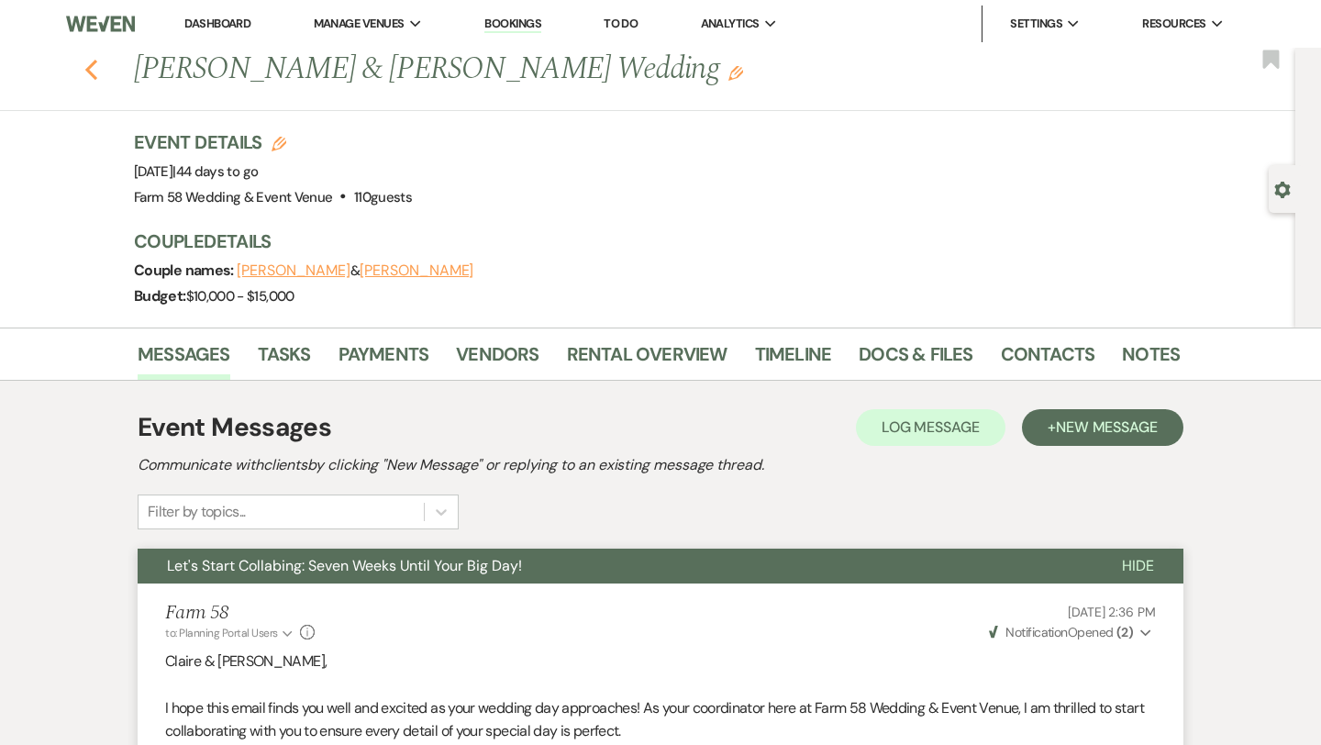
click at [87, 56] on button "Previous" at bounding box center [91, 68] width 14 height 26
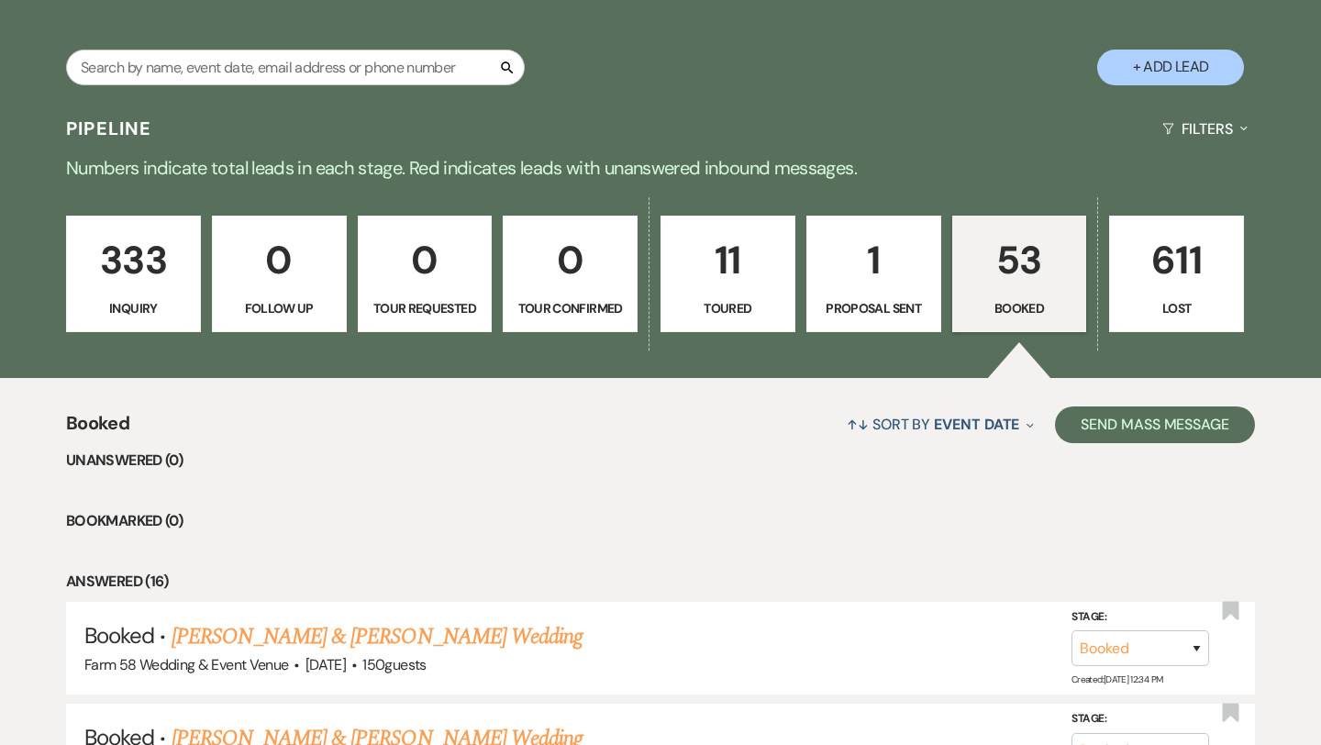
scroll to position [673, 0]
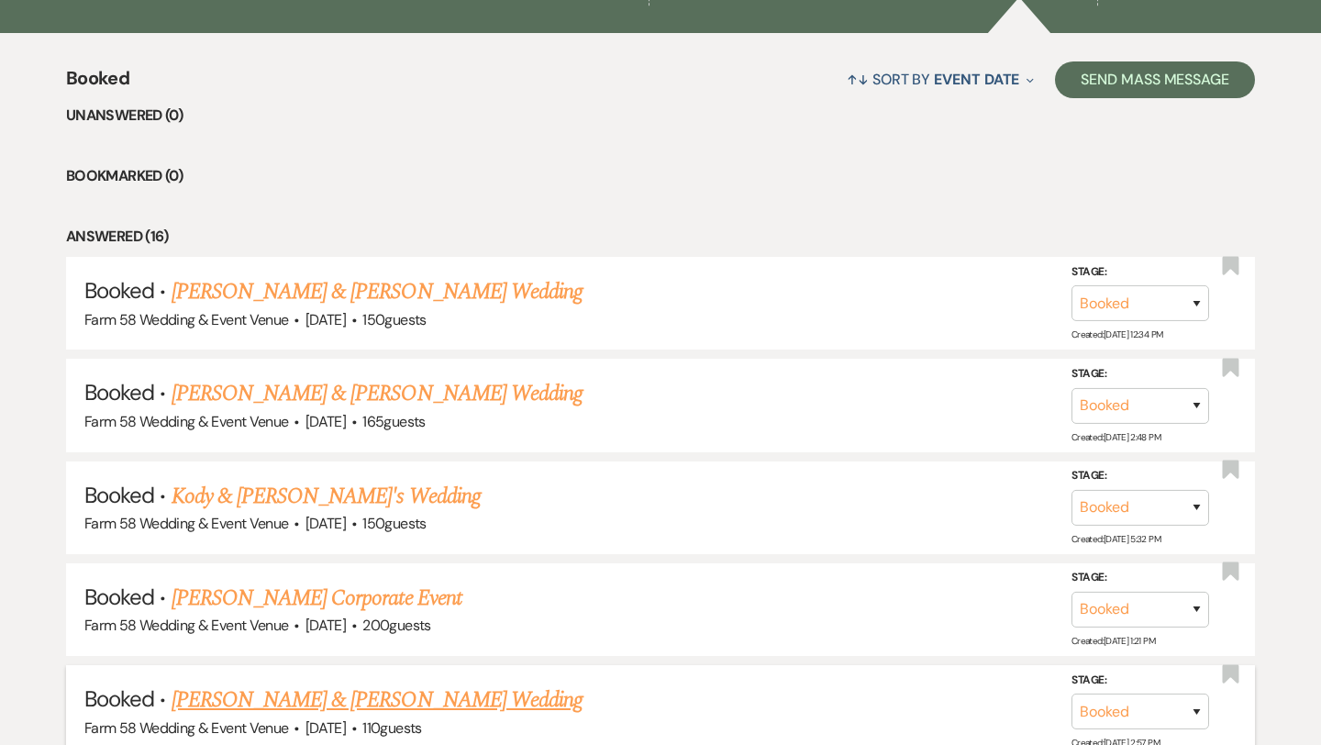
click at [346, 691] on link "[PERSON_NAME] & [PERSON_NAME] Wedding" at bounding box center [377, 699] width 411 height 33
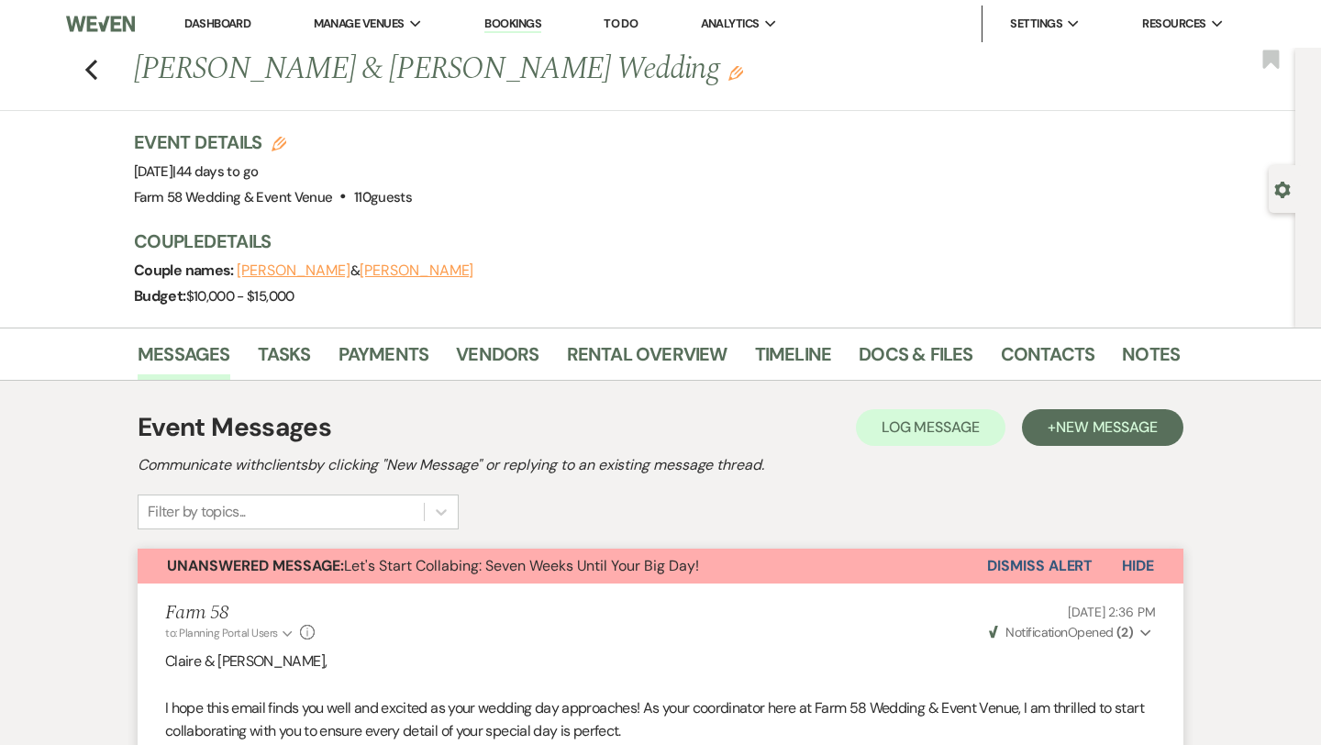
click at [360, 272] on button "[PERSON_NAME]" at bounding box center [417, 270] width 114 height 15
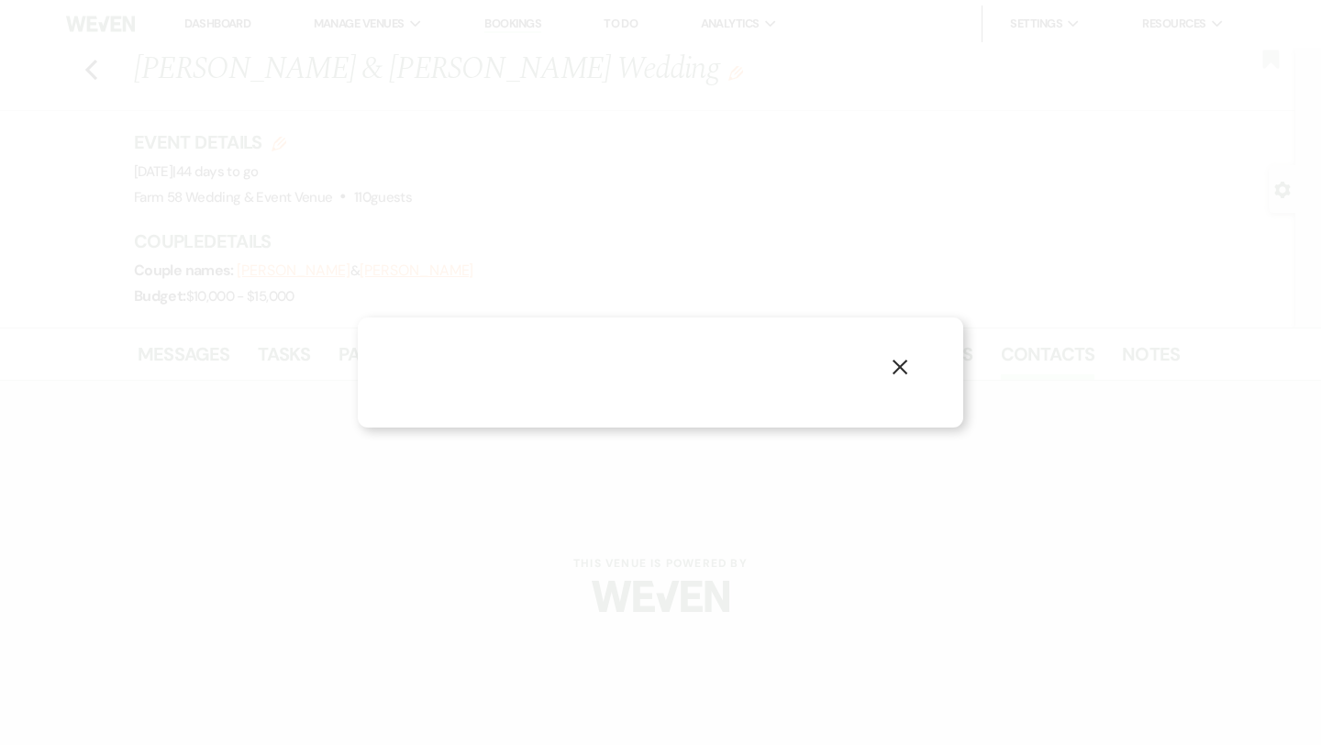
select select "1"
select select "email"
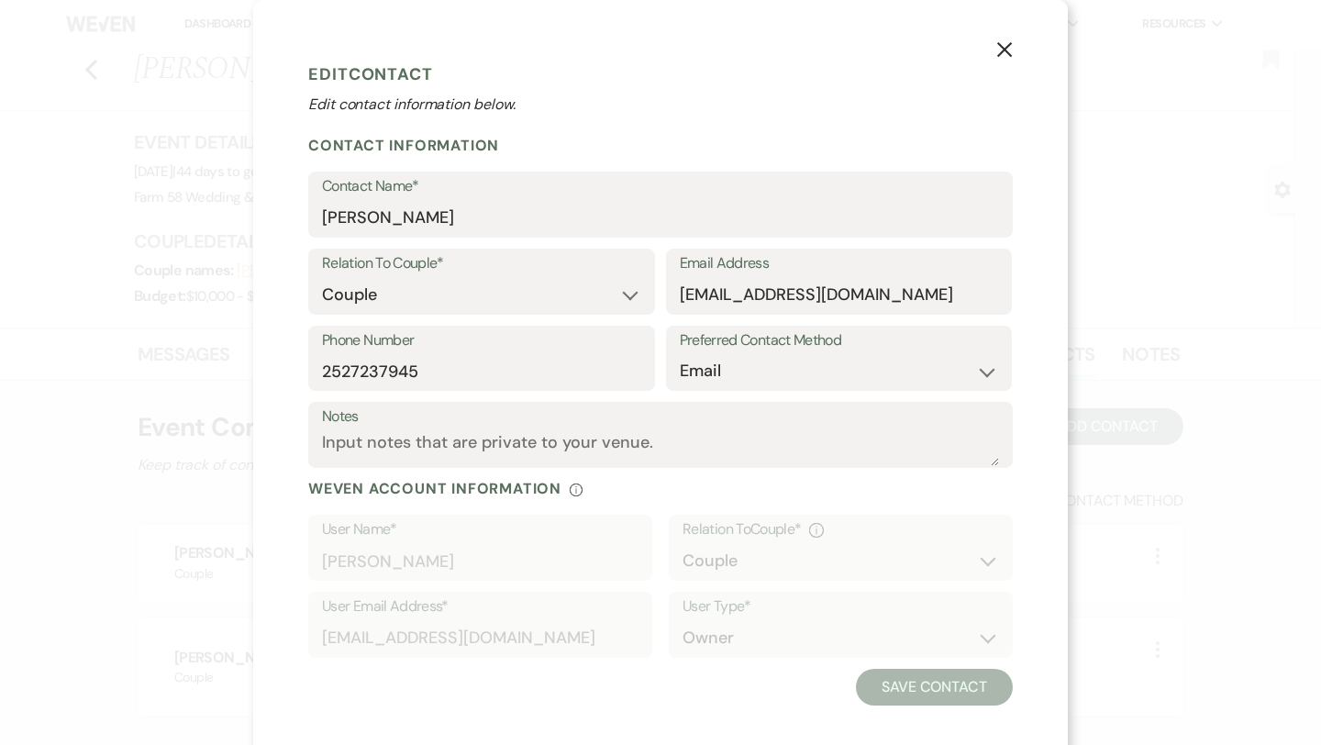
click at [1006, 55] on icon "X" at bounding box center [1004, 49] width 17 height 17
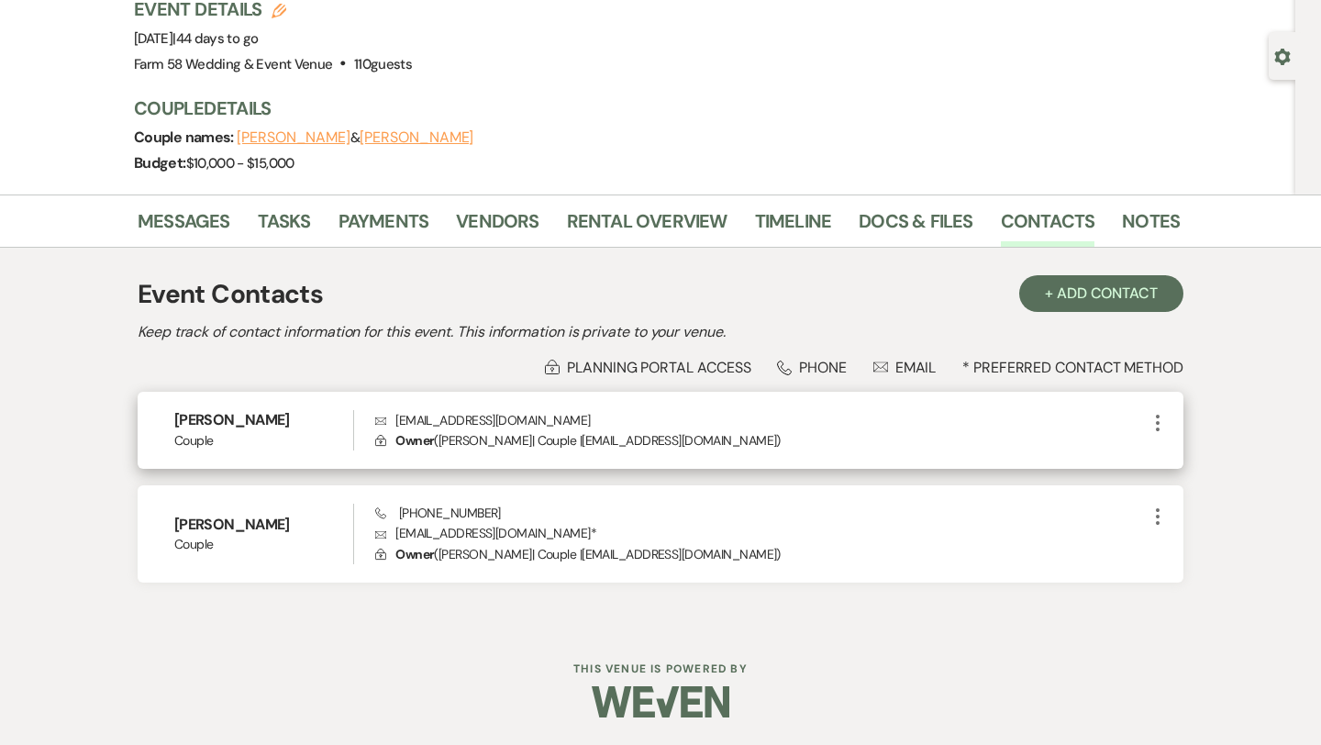
scroll to position [72, 0]
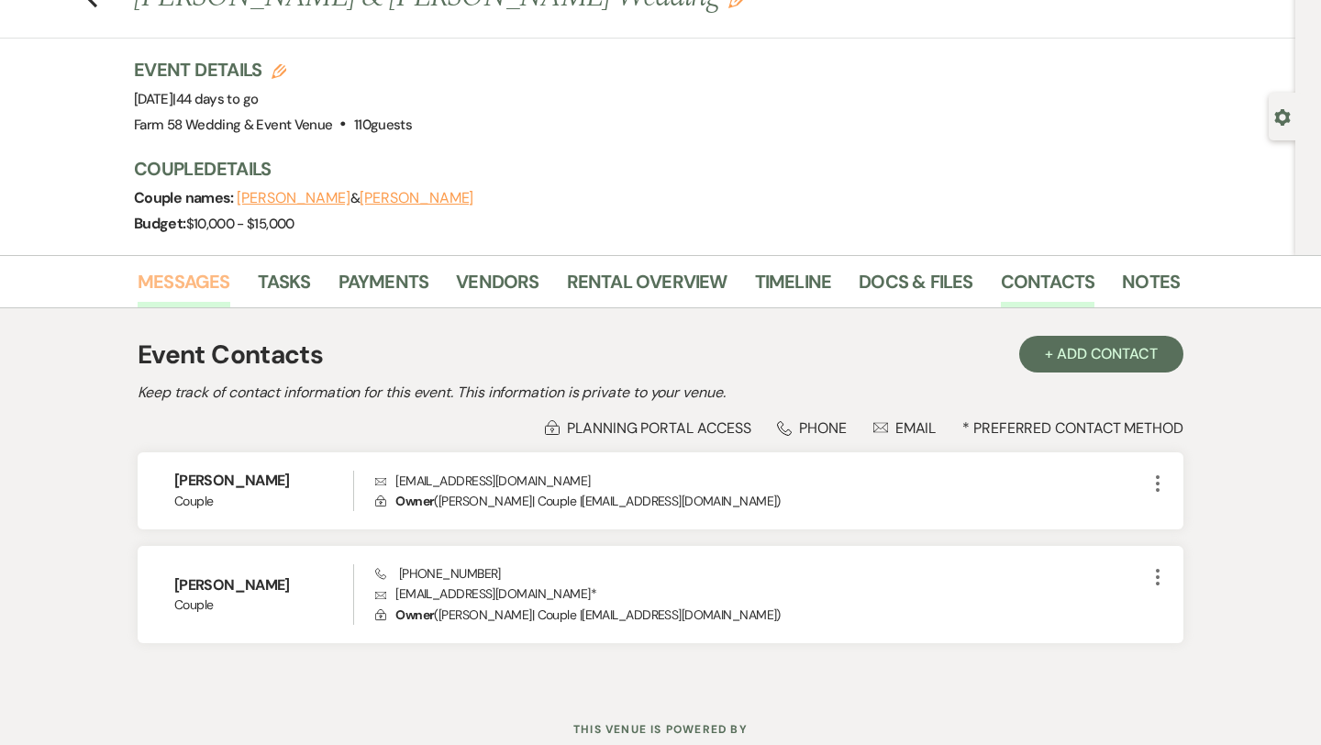
click at [183, 268] on link "Messages" at bounding box center [184, 287] width 93 height 40
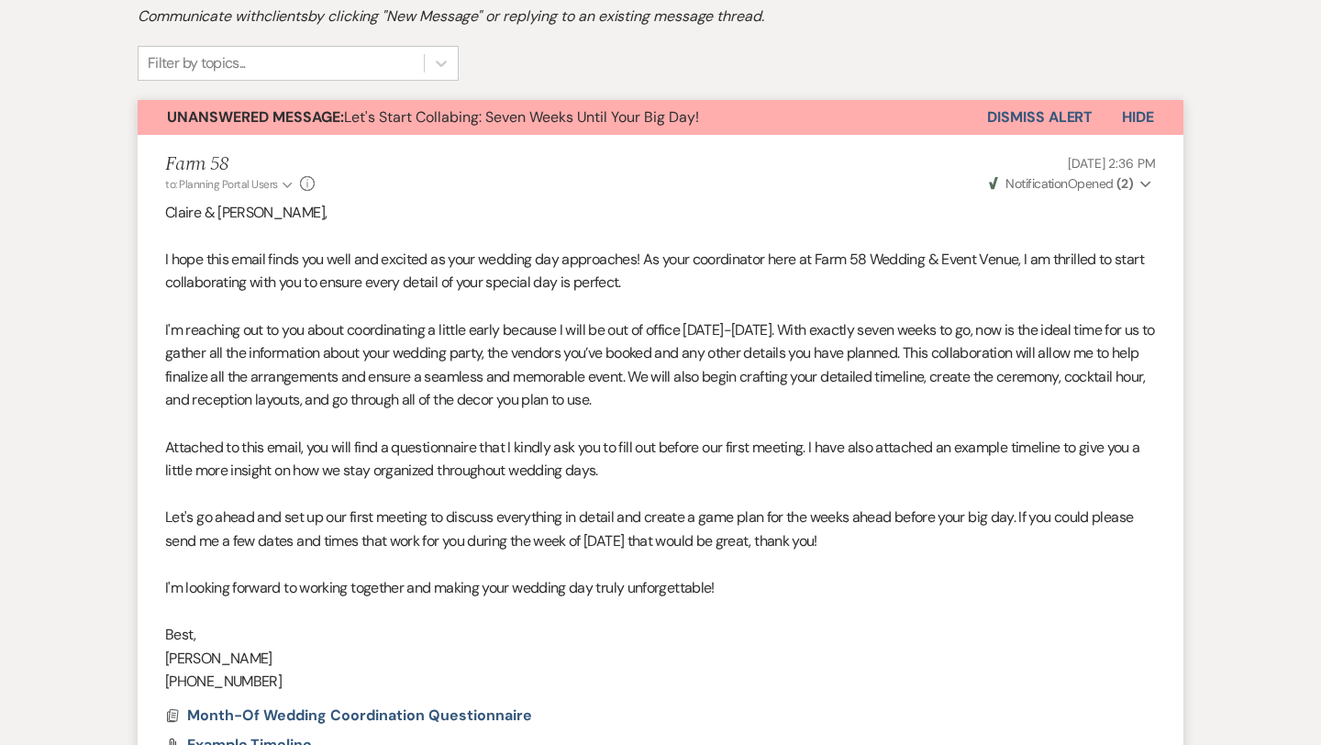
scroll to position [391, 0]
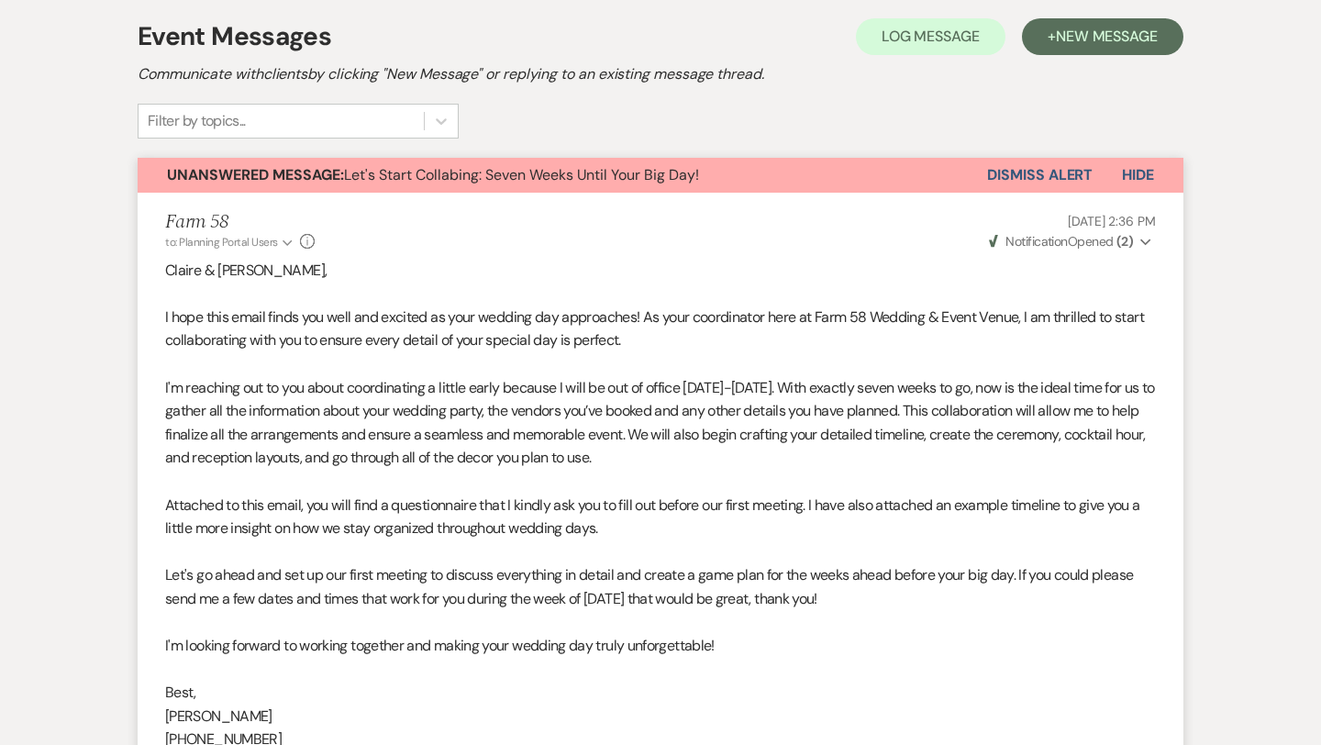
click at [1028, 164] on button "Dismiss Alert" at bounding box center [1040, 175] width 106 height 35
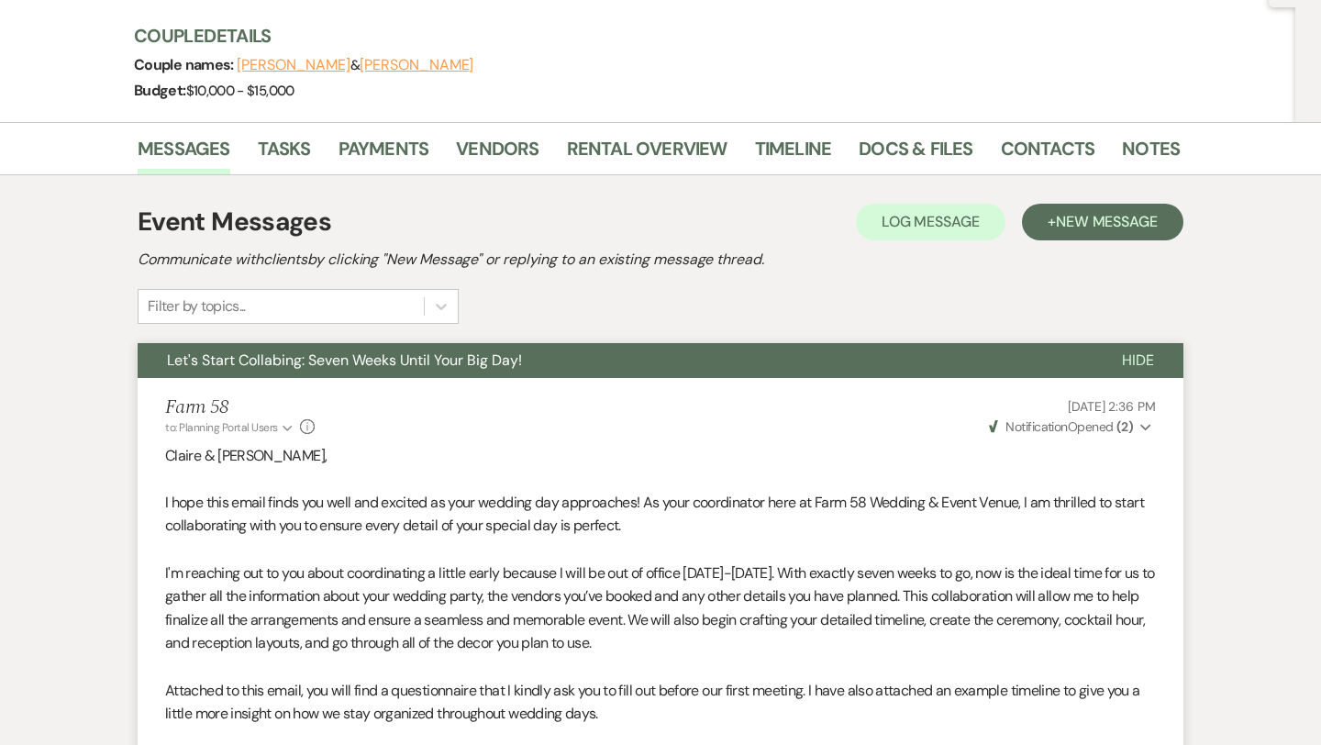
scroll to position [0, 0]
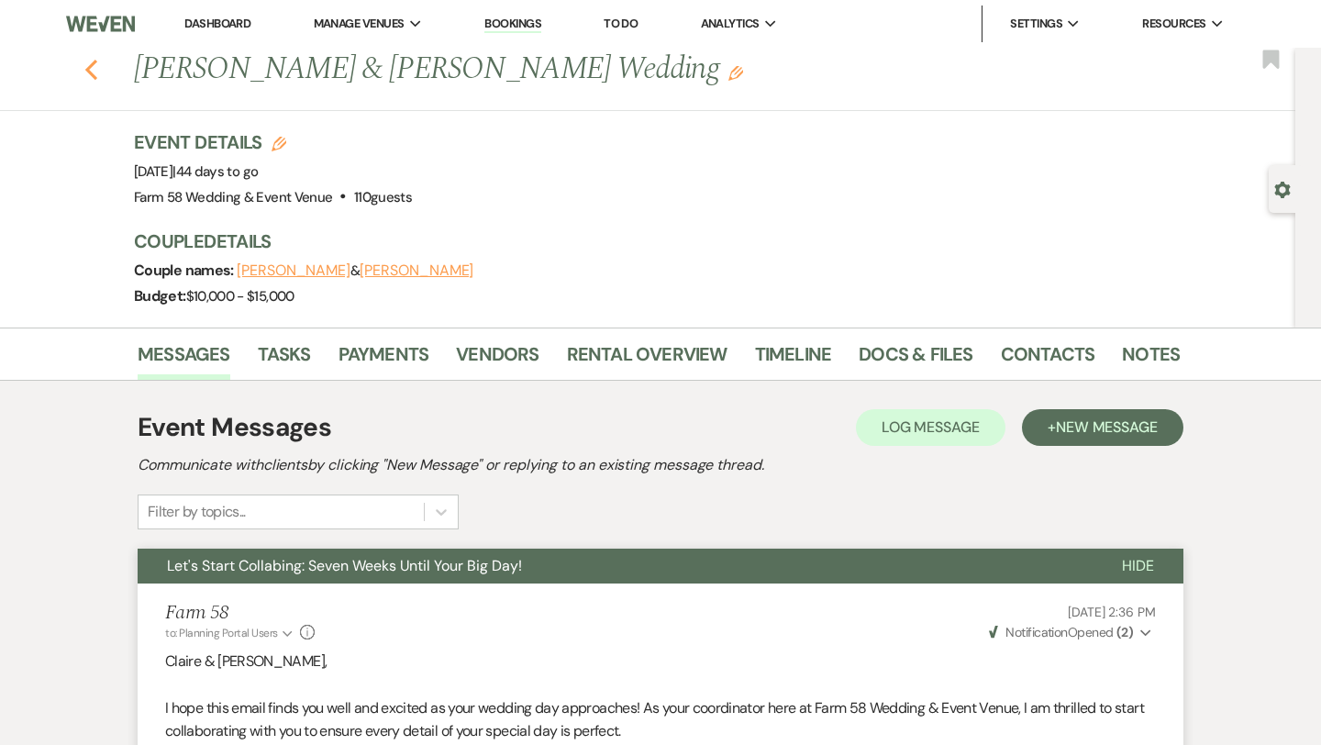
click at [89, 70] on use "button" at bounding box center [91, 70] width 12 height 20
